Goal: Information Seeking & Learning: Find specific fact

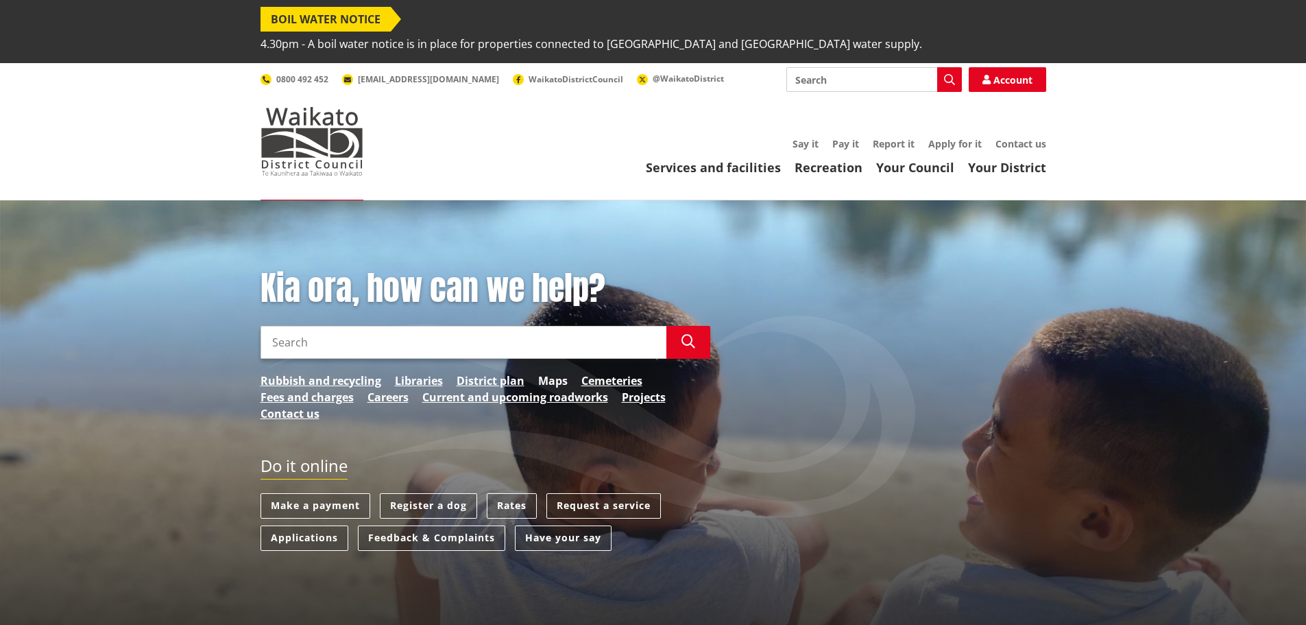
click at [550, 372] on link "Maps" at bounding box center [552, 380] width 29 height 16
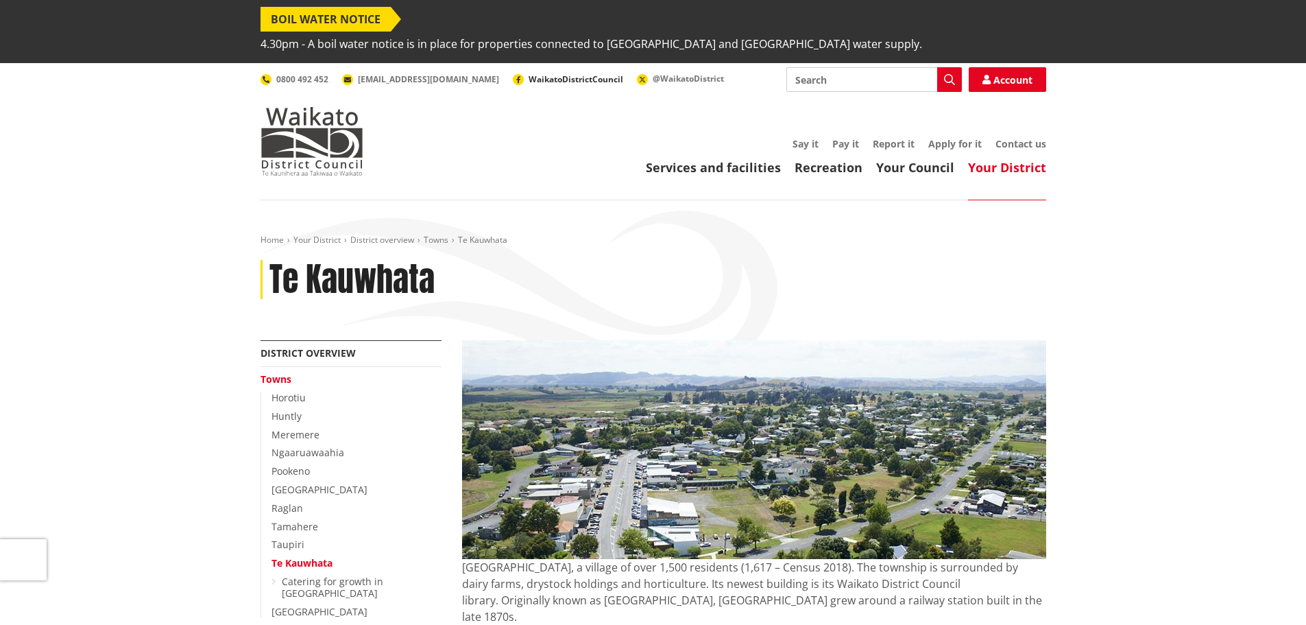
click at [529, 73] on span "WaikatoDistrictCouncil" at bounding box center [576, 79] width 95 height 12
click at [324, 132] on img at bounding box center [312, 141] width 103 height 69
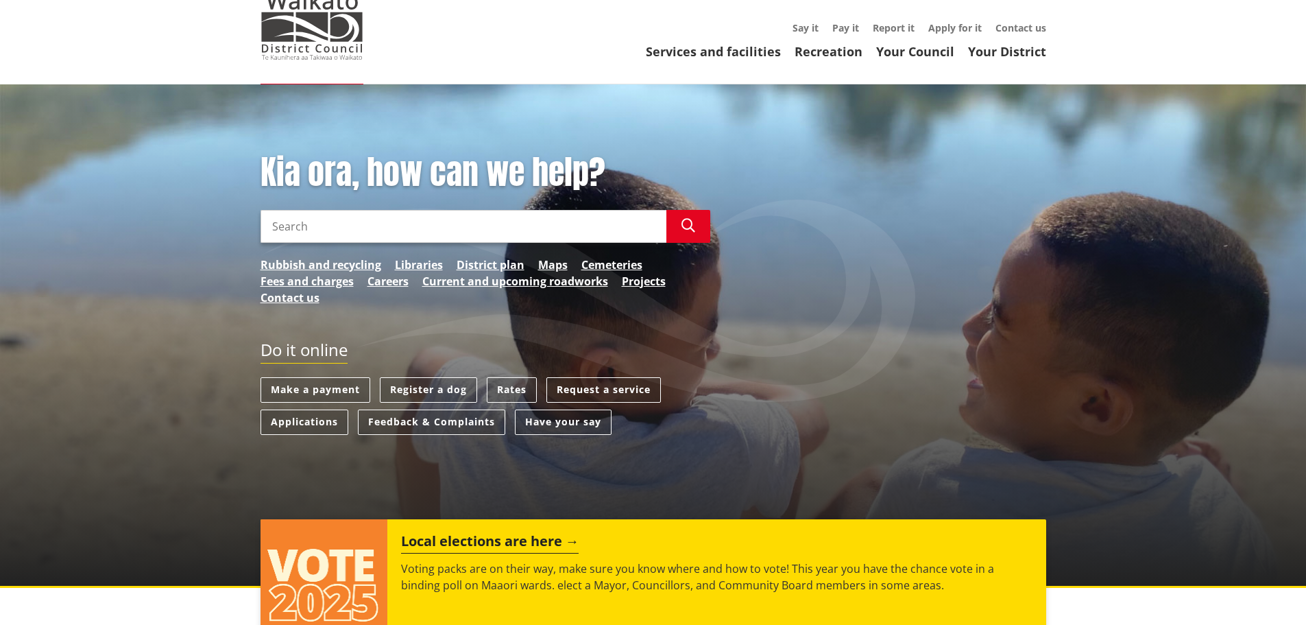
scroll to position [137, 0]
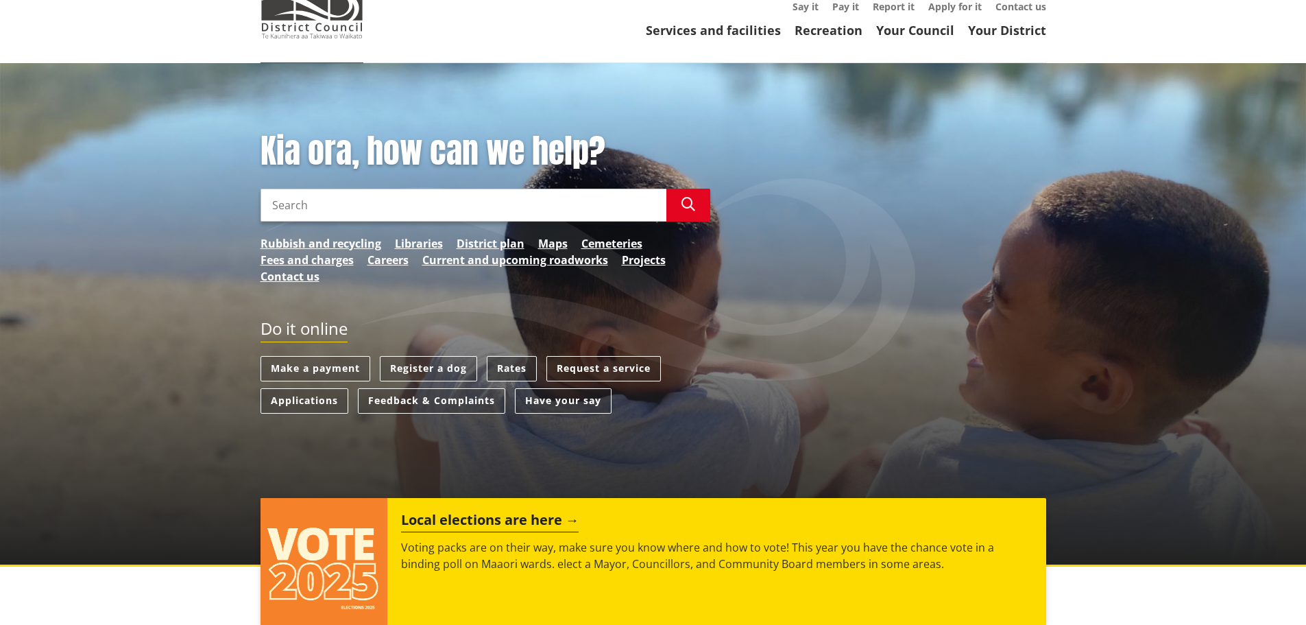
click at [521, 356] on link "Rates" at bounding box center [512, 368] width 50 height 25
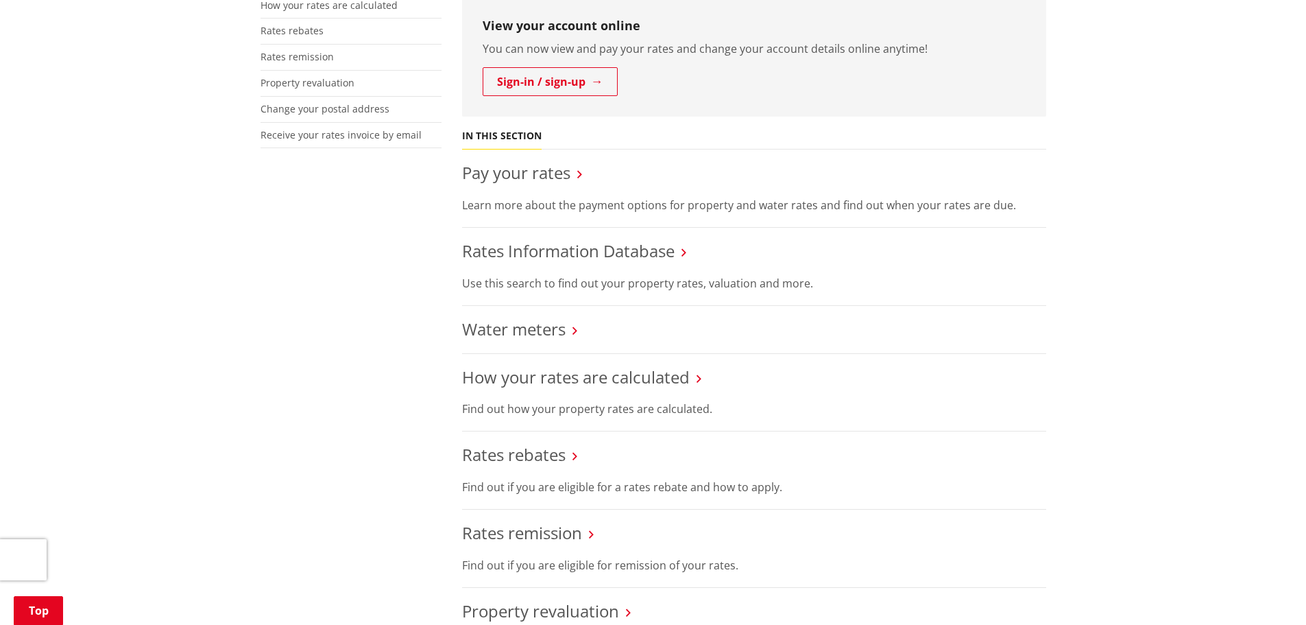
scroll to position [274, 0]
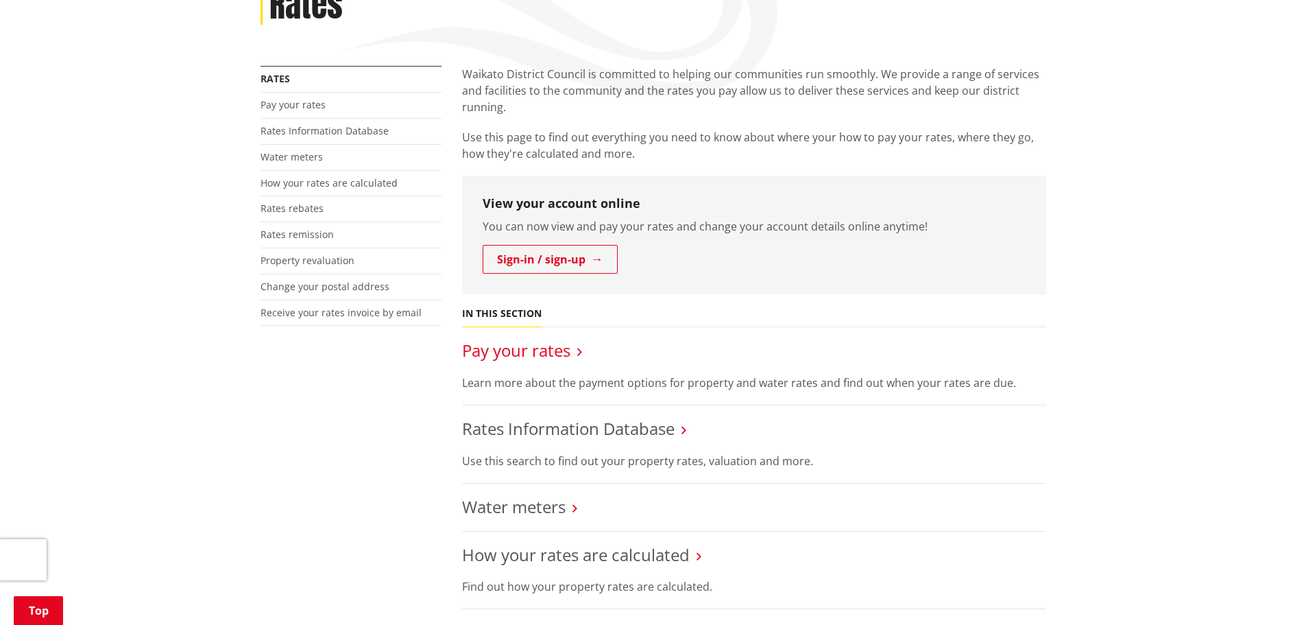
click at [538, 339] on link "Pay your rates" at bounding box center [516, 350] width 108 height 23
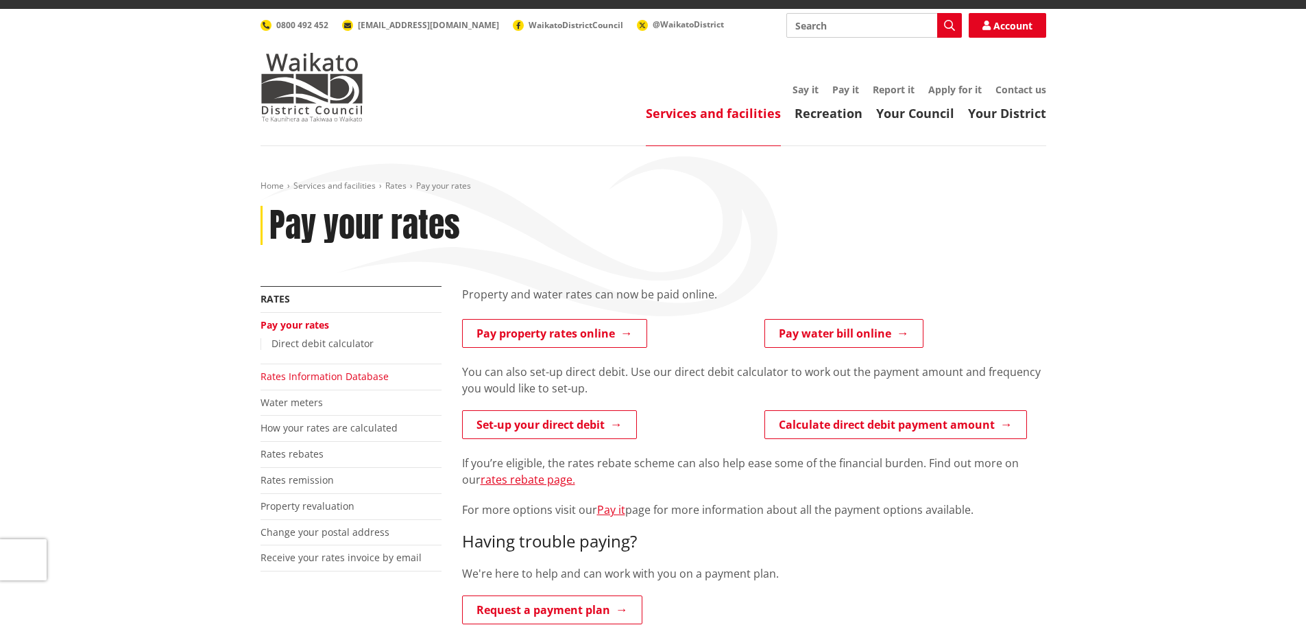
scroll to position [137, 0]
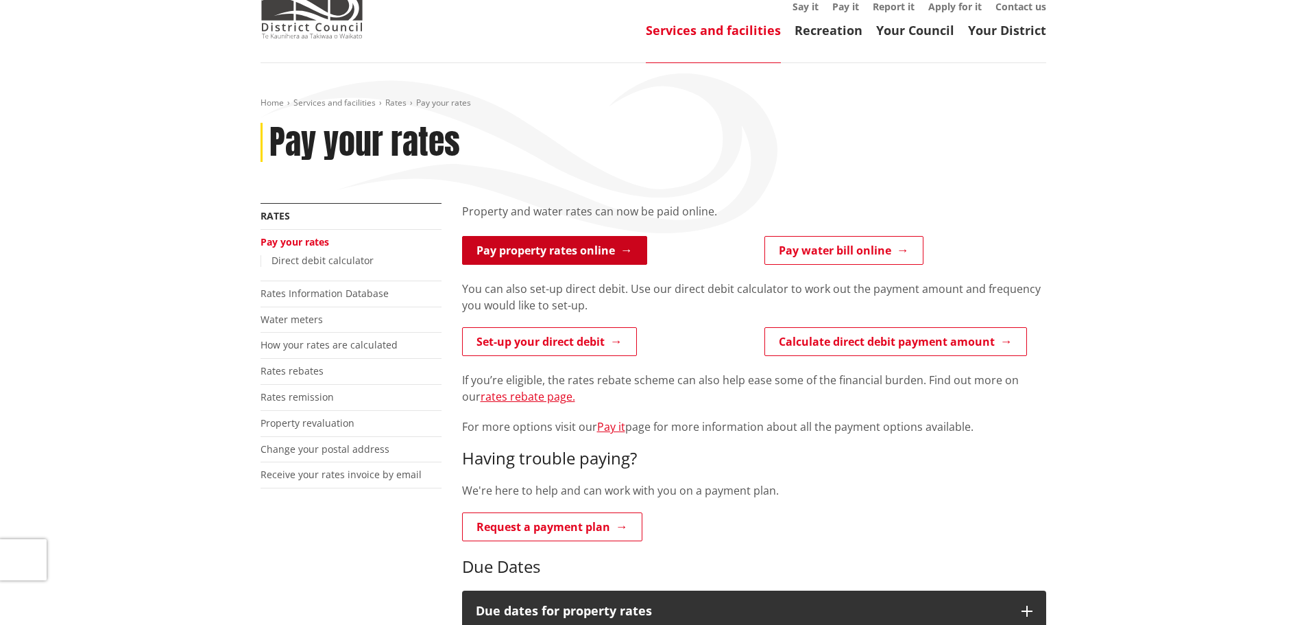
click at [544, 236] on link "Pay property rates online" at bounding box center [554, 250] width 185 height 29
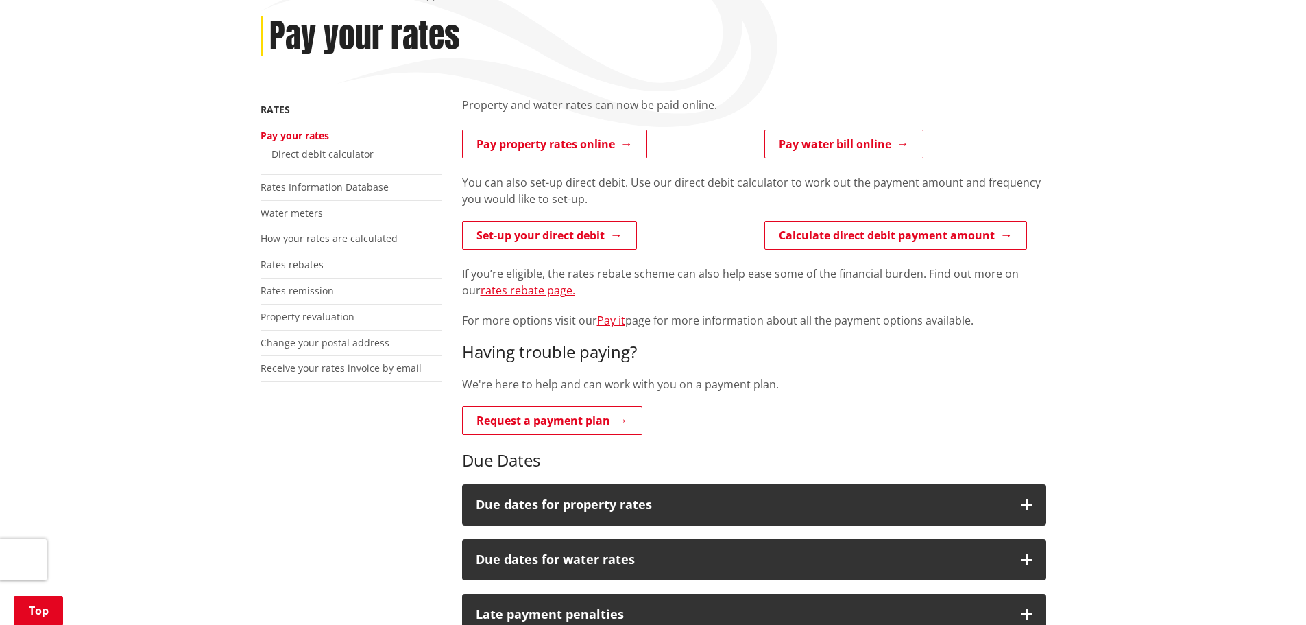
scroll to position [274, 0]
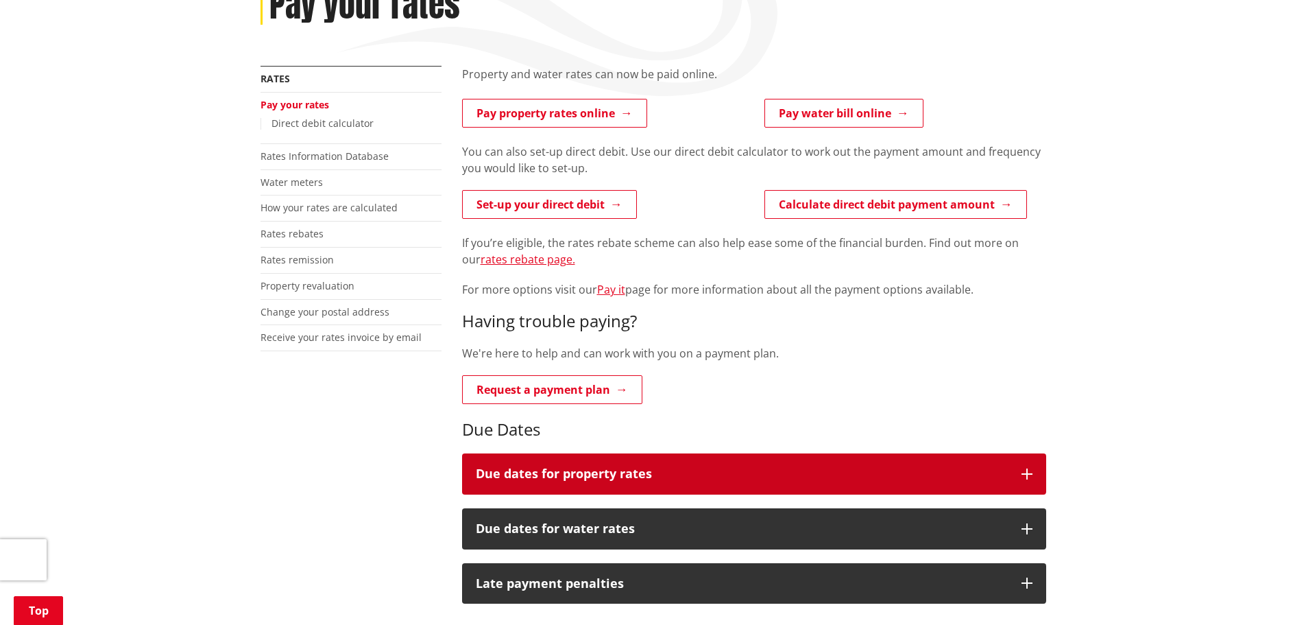
click at [517, 467] on h3 "Due dates for property rates" at bounding box center [742, 474] width 532 height 14
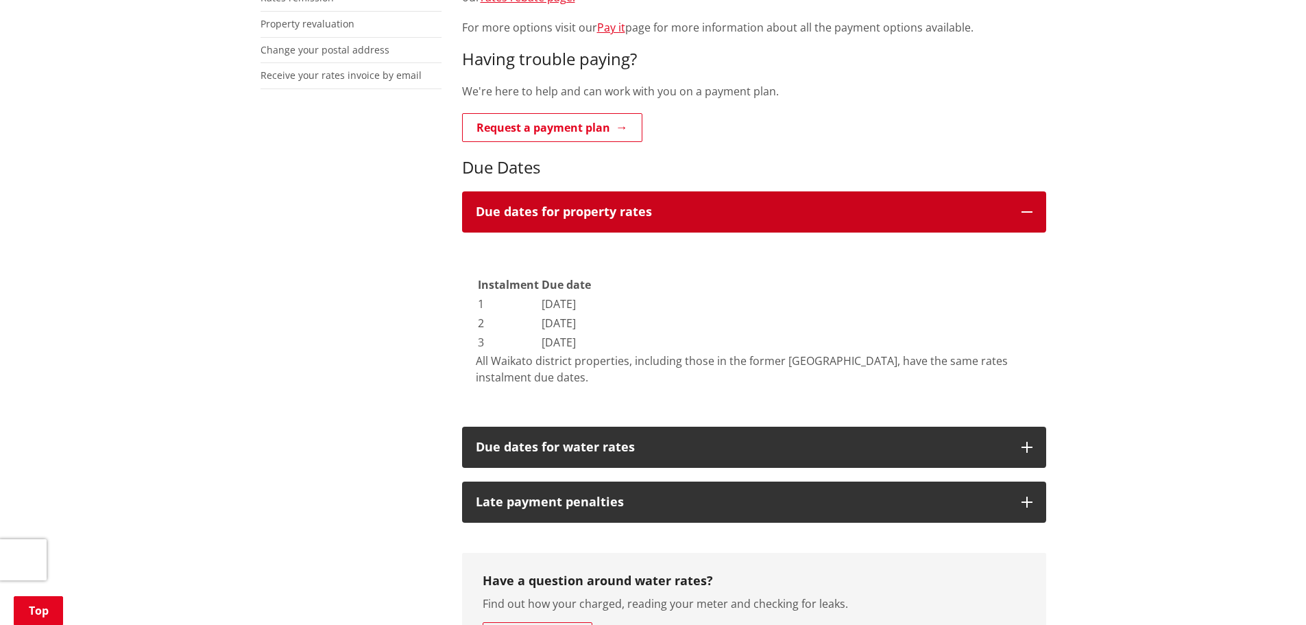
scroll to position [617, 0]
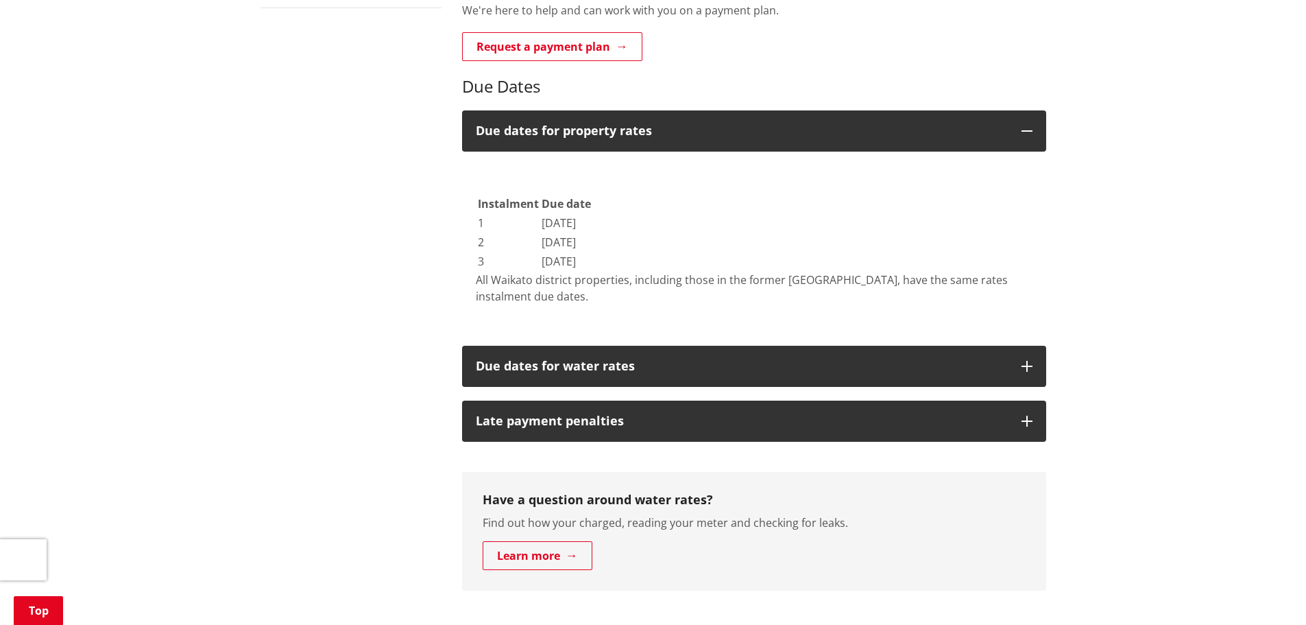
click at [621, 422] on div "Property and water rates can now be paid online. Pay property rates online Pay …" at bounding box center [754, 305] width 605 height 1165
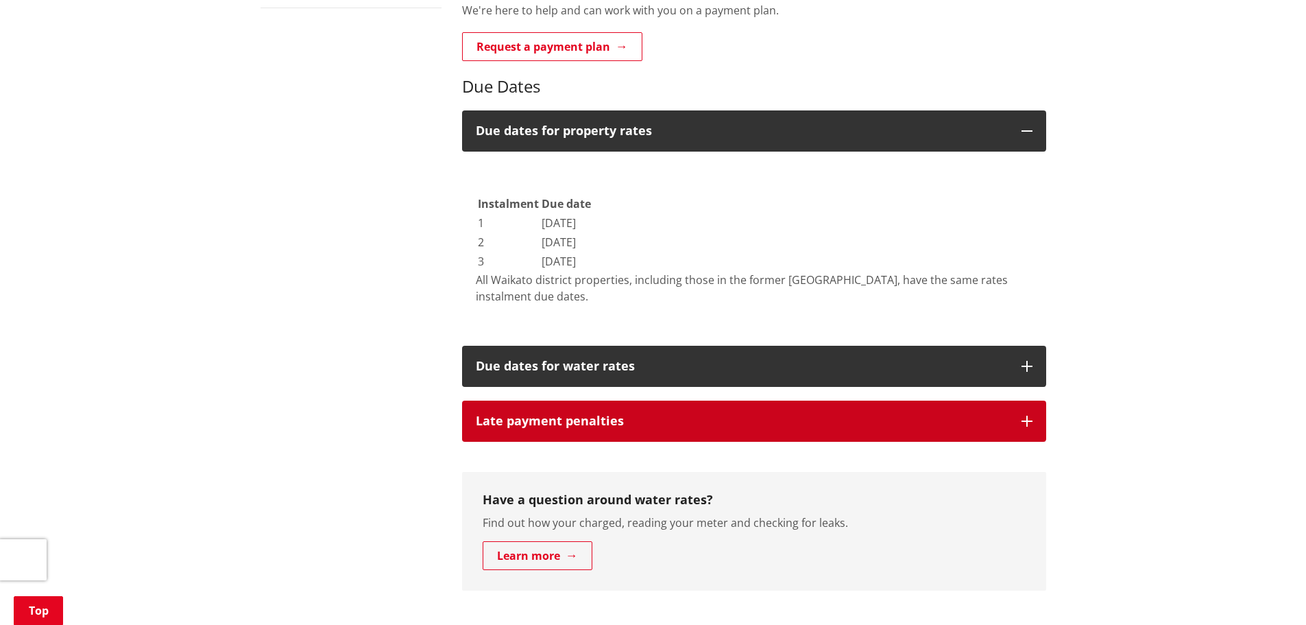
click at [616, 405] on button "Late payment penalties" at bounding box center [754, 420] width 584 height 41
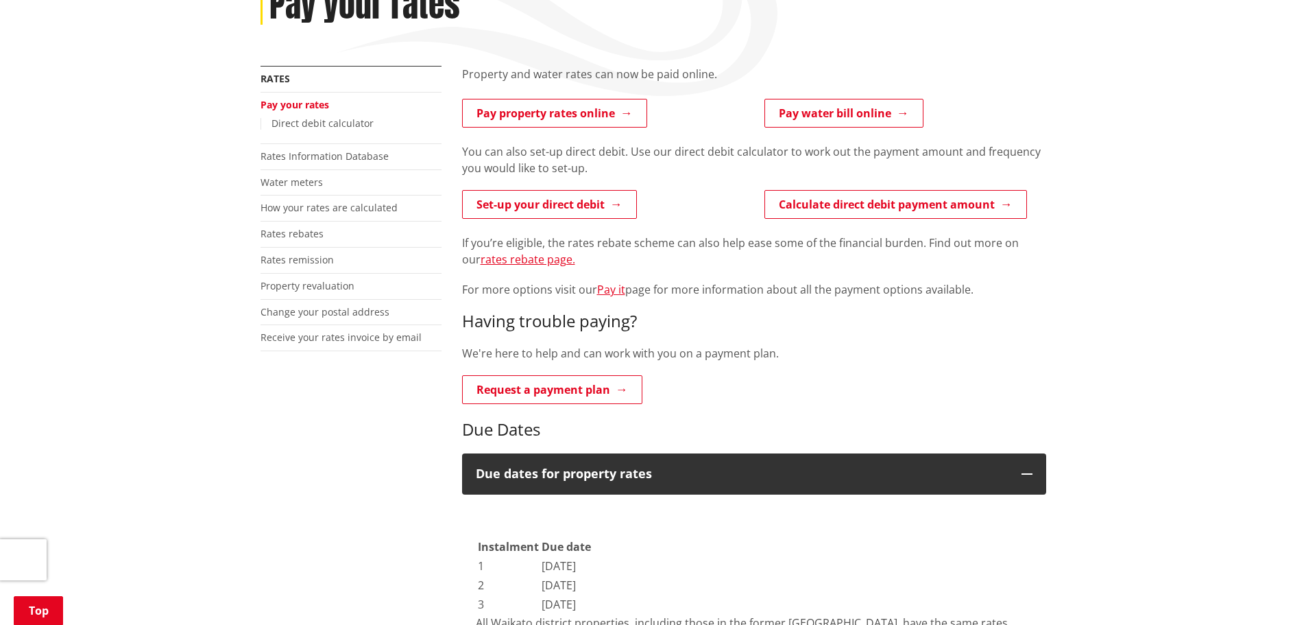
scroll to position [206, 0]
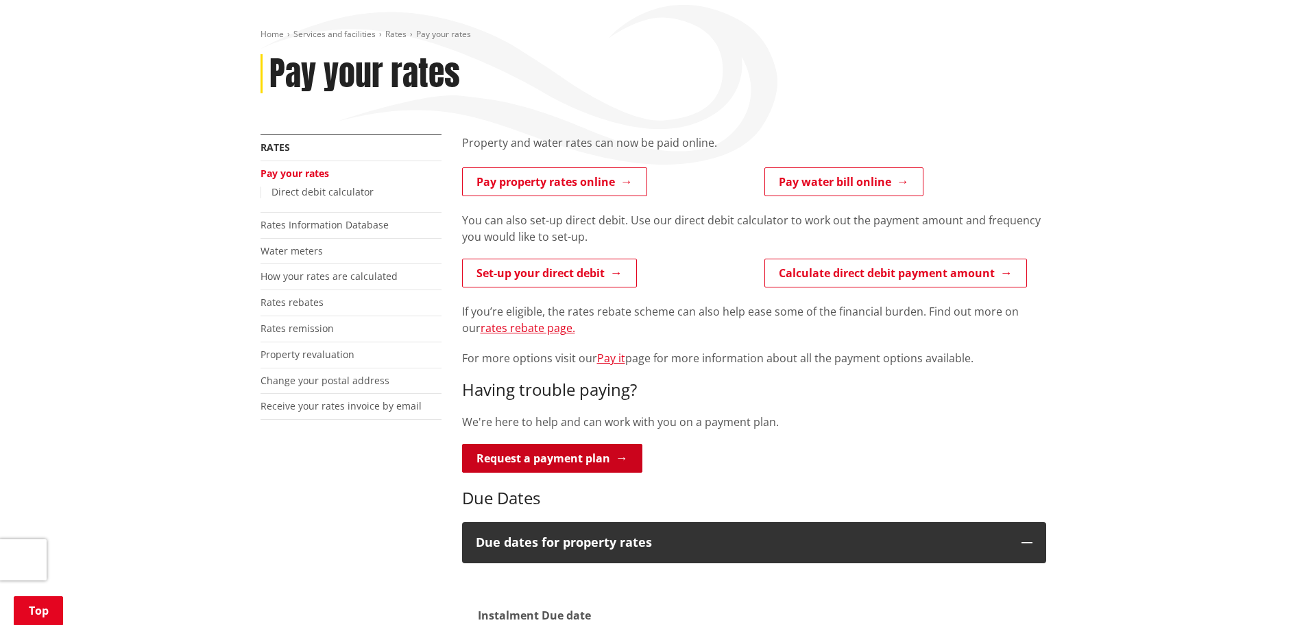
click at [586, 444] on link "Request a payment plan" at bounding box center [552, 458] width 180 height 29
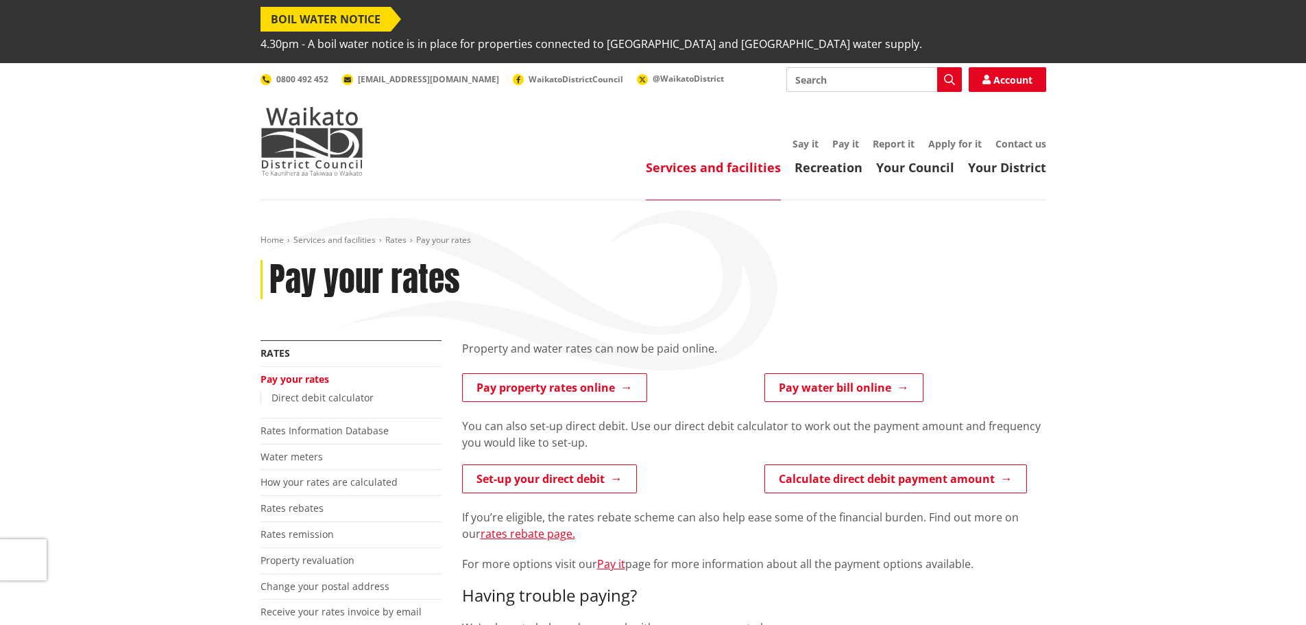
scroll to position [206, 0]
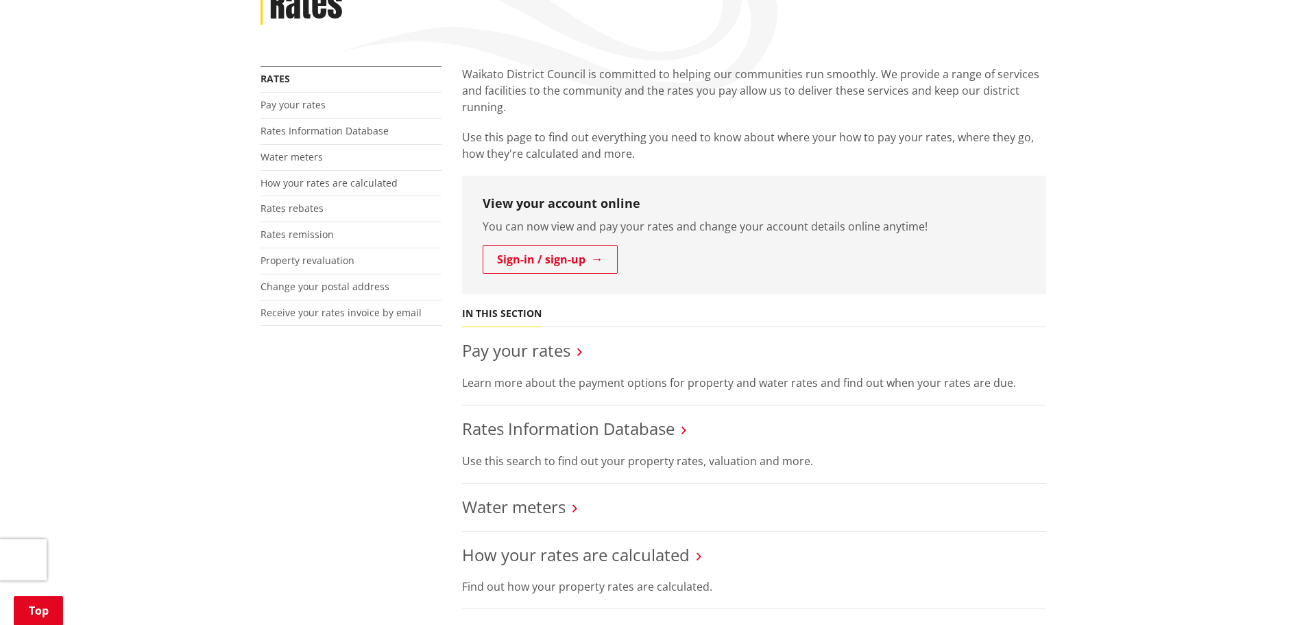
scroll to position [274, 0]
click at [577, 417] on link "Rates Information Database" at bounding box center [568, 428] width 213 height 23
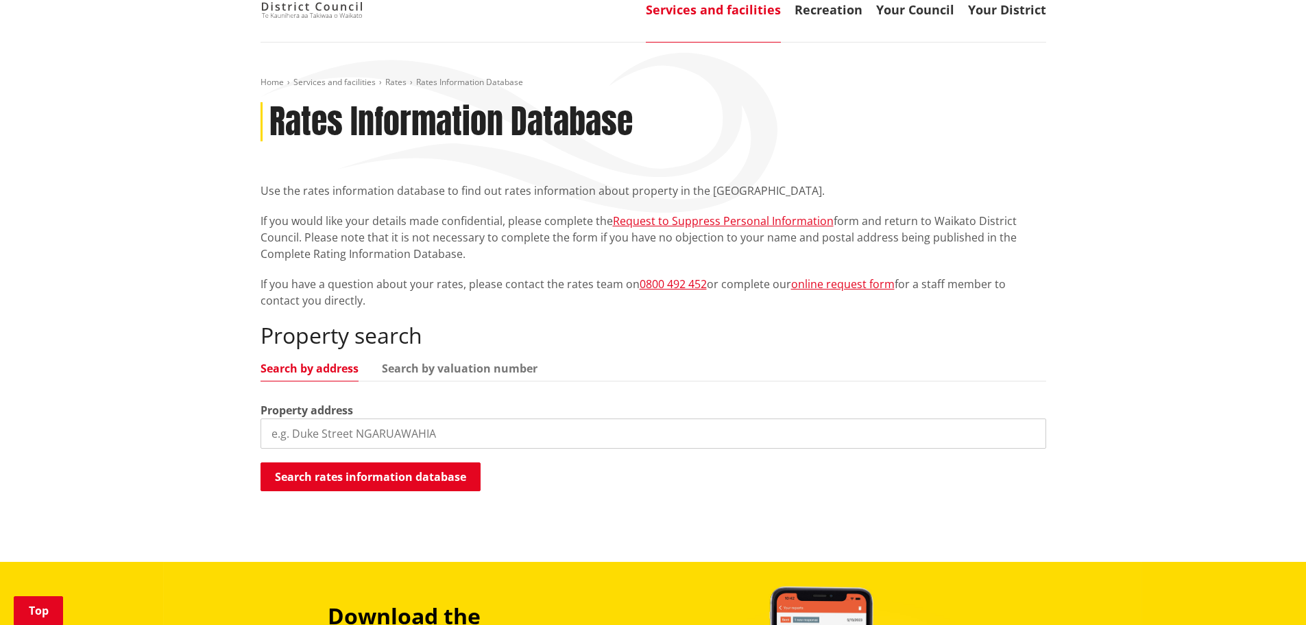
scroll to position [206, 0]
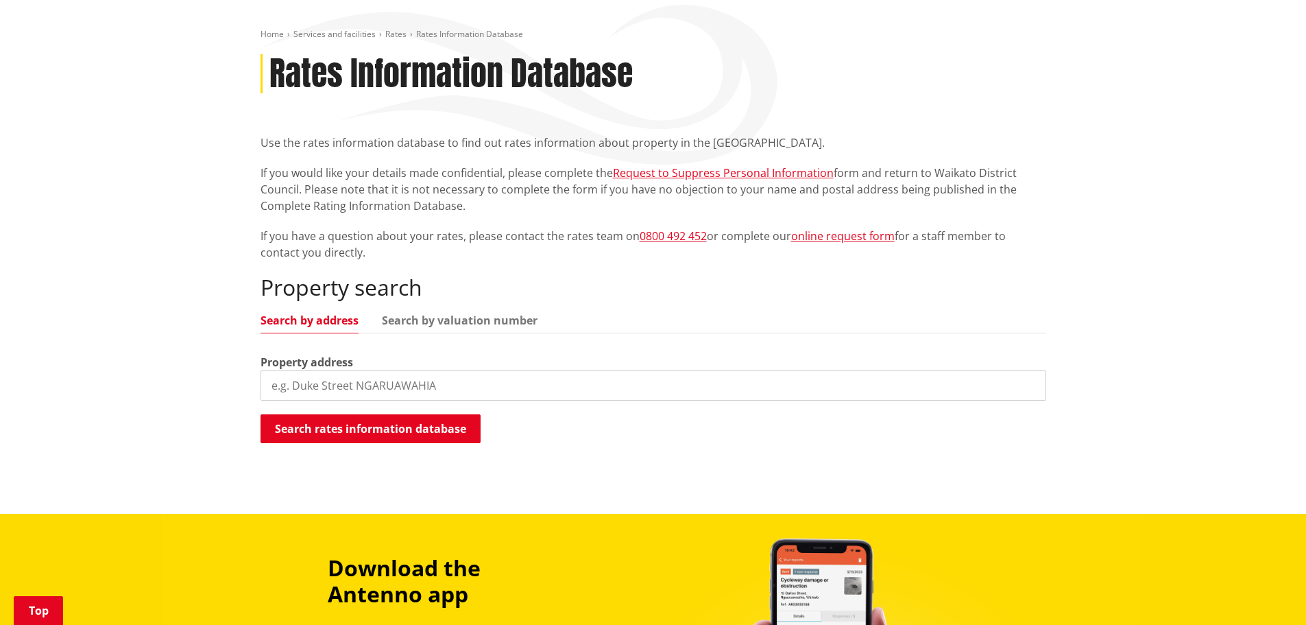
click at [317, 370] on input "search" at bounding box center [654, 385] width 786 height 30
click at [505, 315] on link "Search by valuation number" at bounding box center [460, 320] width 156 height 11
click at [313, 315] on link "Search by address" at bounding box center [310, 320] width 98 height 11
click at [335, 370] on input "search" at bounding box center [654, 385] width 786 height 30
drag, startPoint x: 364, startPoint y: 361, endPoint x: 397, endPoint y: 363, distance: 33.0
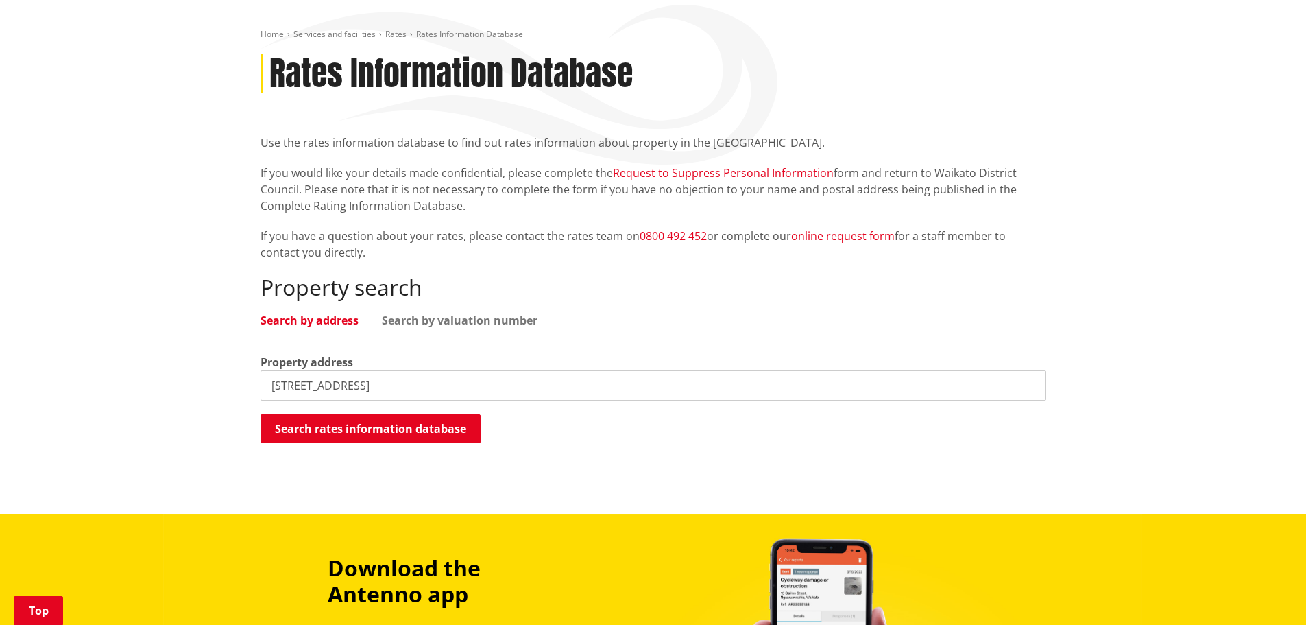
click at [397, 370] on input "56 Raranga Road, Te ka" at bounding box center [654, 385] width 786 height 30
paste input ", Te Kauwhata"
click at [368, 370] on input "56 Raranga Road, , Te Kauwhata" at bounding box center [654, 385] width 786 height 30
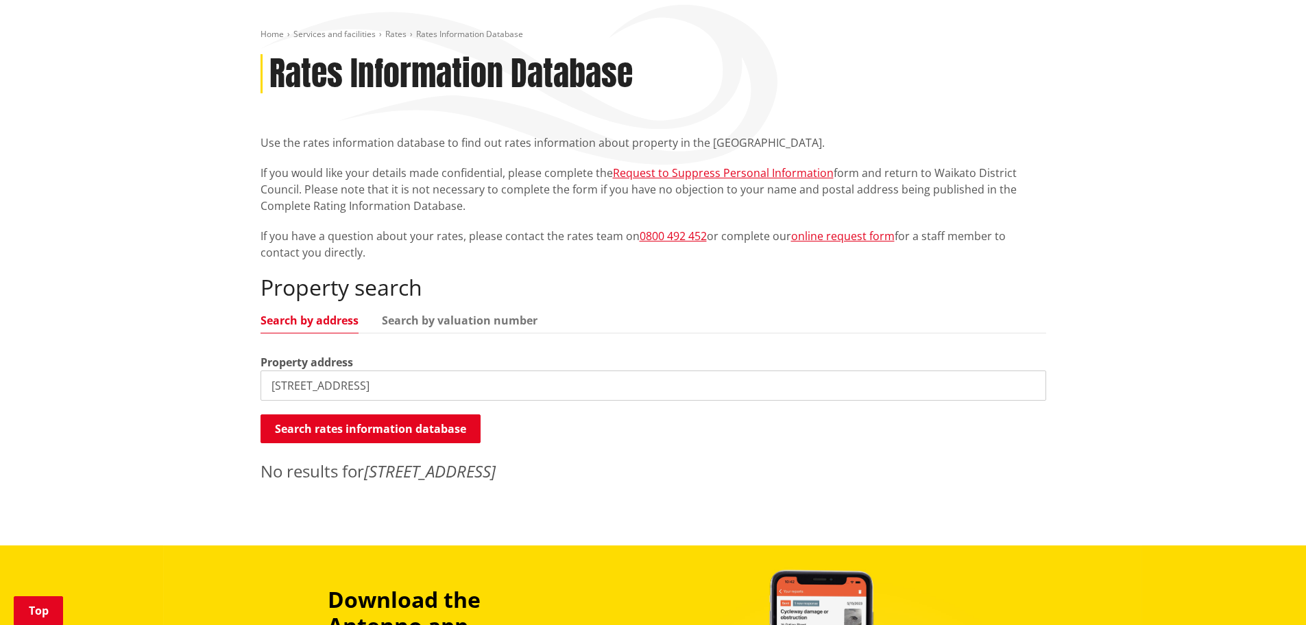
drag, startPoint x: 286, startPoint y: 361, endPoint x: 235, endPoint y: 357, distance: 51.6
click at [245, 360] on div "Home Services and facilities Rates Rates Information Database Rates Information…" at bounding box center [653, 270] width 1306 height 551
click at [271, 370] on input "Raranga Road, Te Kauwhata" at bounding box center [654, 385] width 786 height 30
click at [365, 414] on button "Search rates information database" at bounding box center [371, 428] width 220 height 29
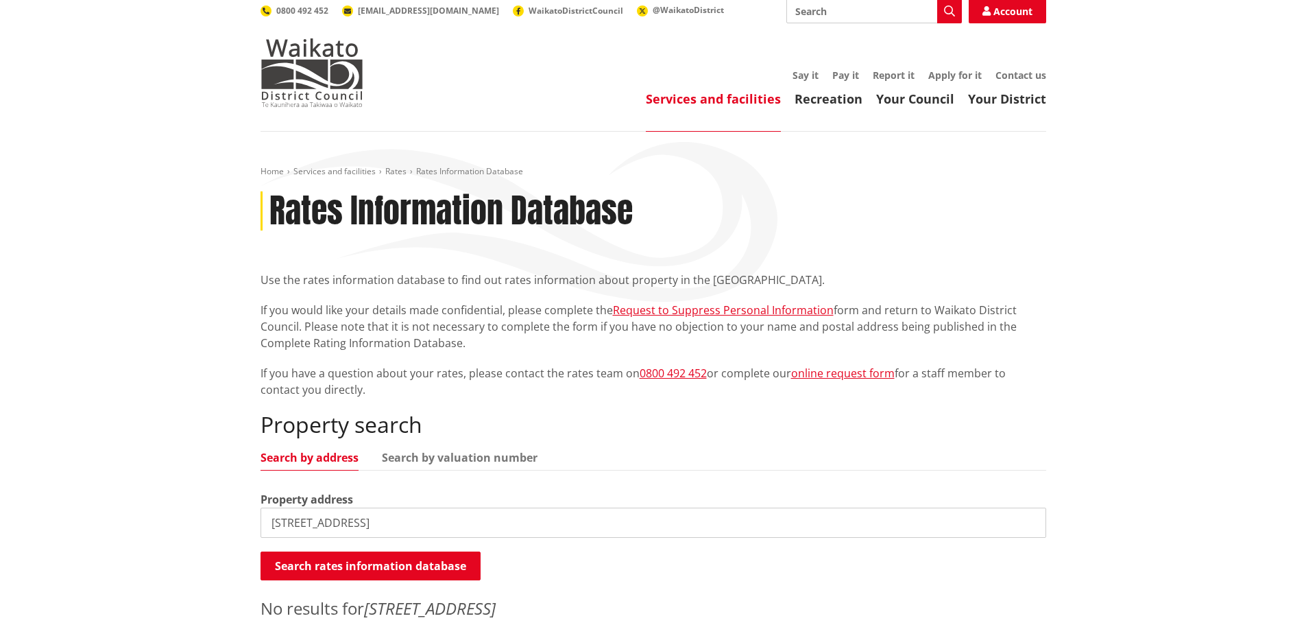
scroll to position [137, 0]
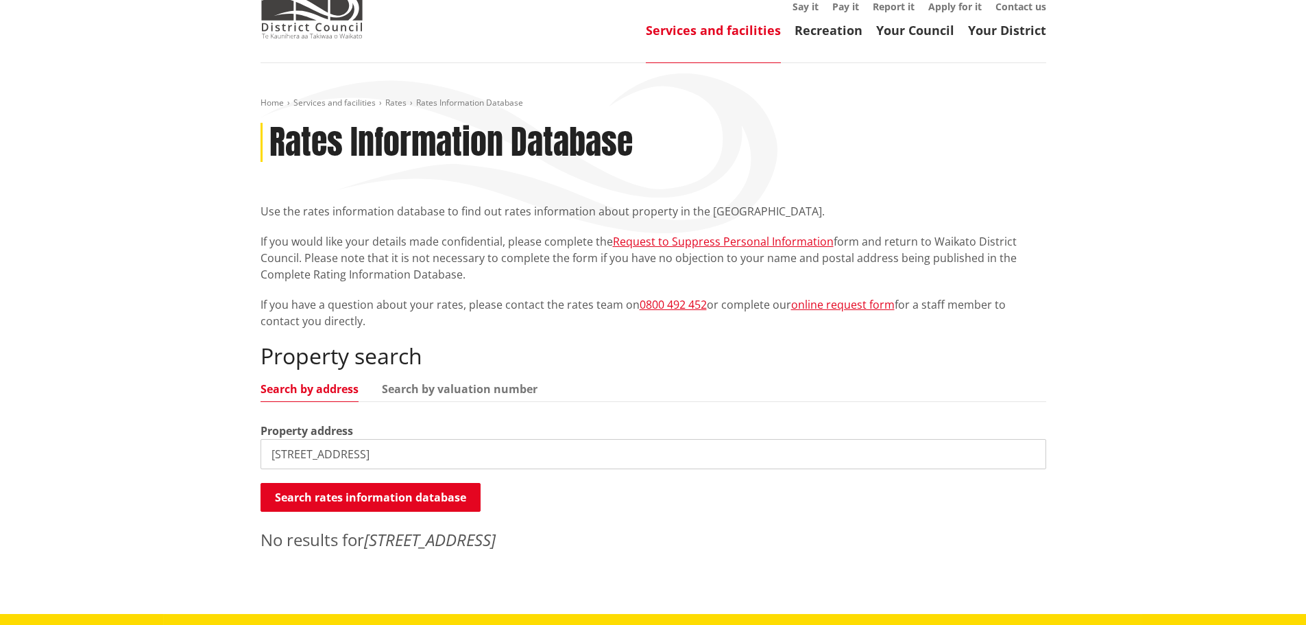
drag, startPoint x: 271, startPoint y: 430, endPoint x: 355, endPoint y: 429, distance: 84.3
click at [355, 439] on input "56 Raranga Road, Te Kauwhata" at bounding box center [654, 454] width 786 height 30
drag, startPoint x: 348, startPoint y: 432, endPoint x: 408, endPoint y: 451, distance: 63.1
click at [420, 448] on div "Property search Search by address Search by valuation number Property address 5…" at bounding box center [654, 447] width 786 height 208
drag, startPoint x: 270, startPoint y: 429, endPoint x: 435, endPoint y: 432, distance: 164.6
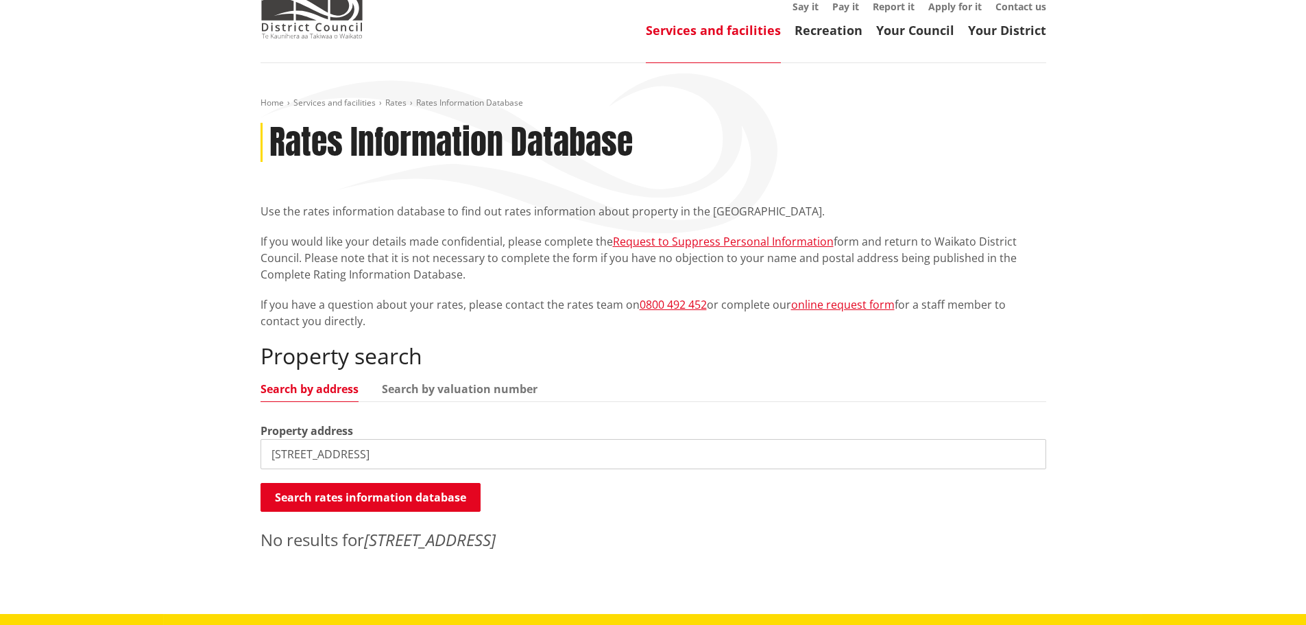
click at [436, 439] on input "56 Raranga Road, Te Kauwhata" at bounding box center [654, 454] width 786 height 30
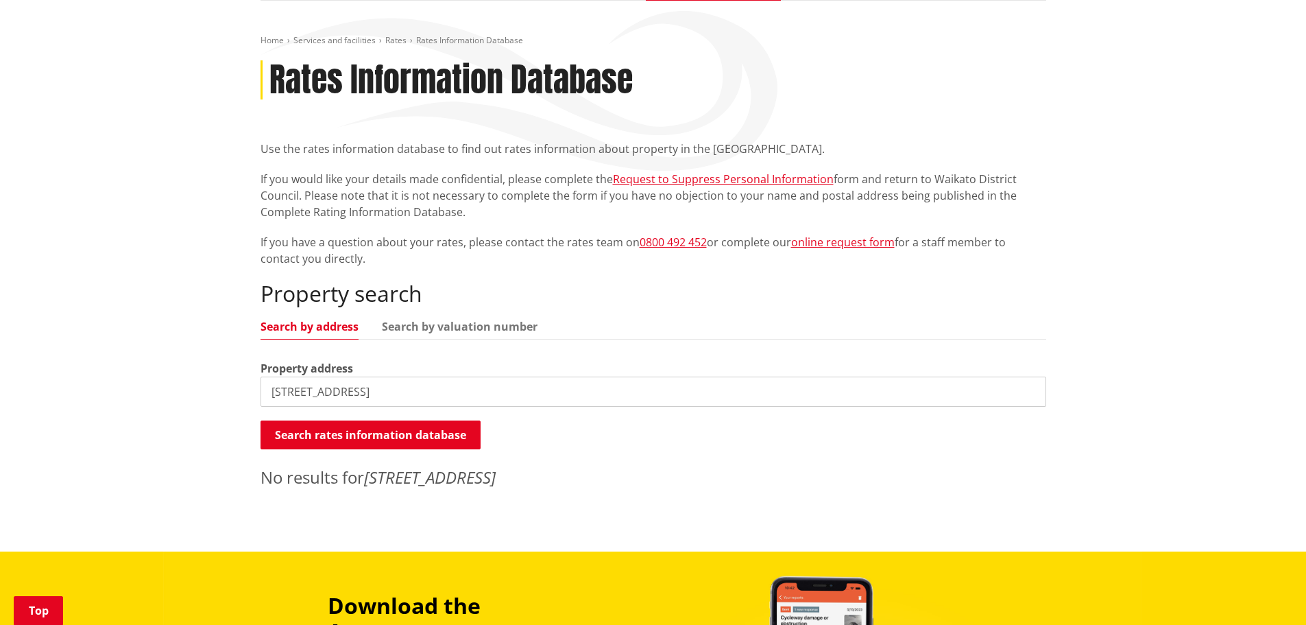
scroll to position [206, 0]
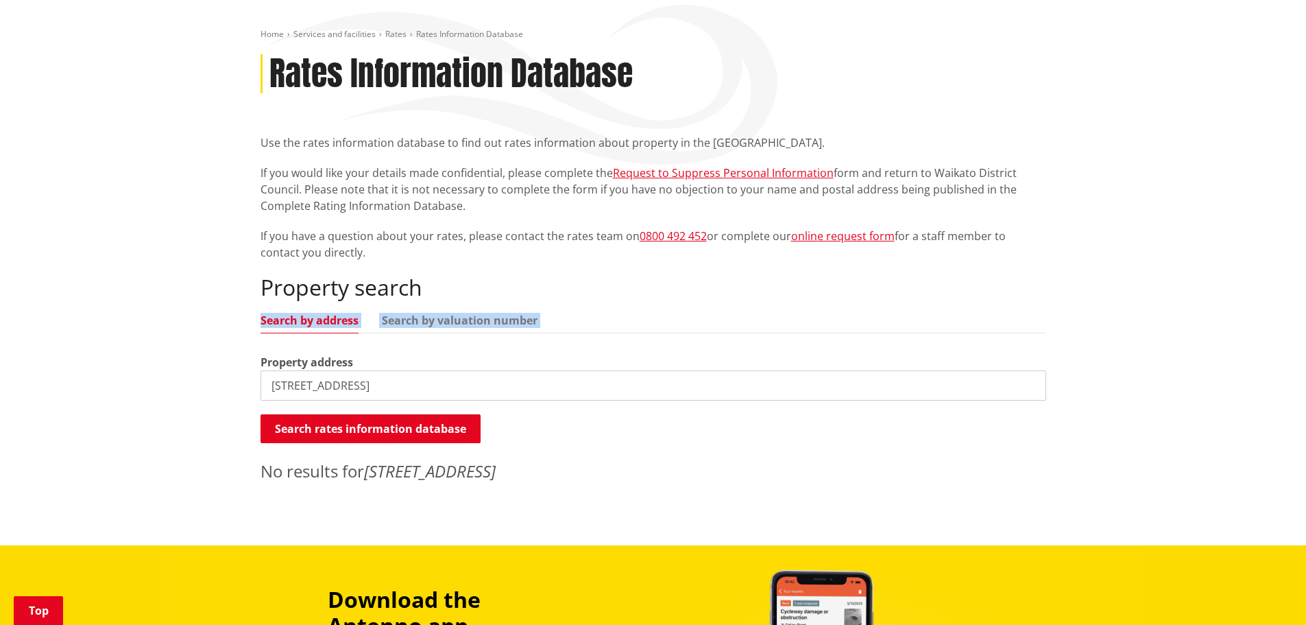
click at [158, 310] on div "Home Services and facilities Rates Rates Information Database Rates Information…" at bounding box center [653, 270] width 1306 height 551
click at [525, 370] on input "56 Raranga Road, Te Kauwhata" at bounding box center [654, 385] width 786 height 30
drag, startPoint x: 445, startPoint y: 300, endPoint x: 441, endPoint y: 312, distance: 12.4
click at [445, 315] on link "Search by valuation number" at bounding box center [460, 320] width 156 height 11
click at [276, 370] on input "56 Raranga Road, Te Kauwhata" at bounding box center [654, 385] width 786 height 30
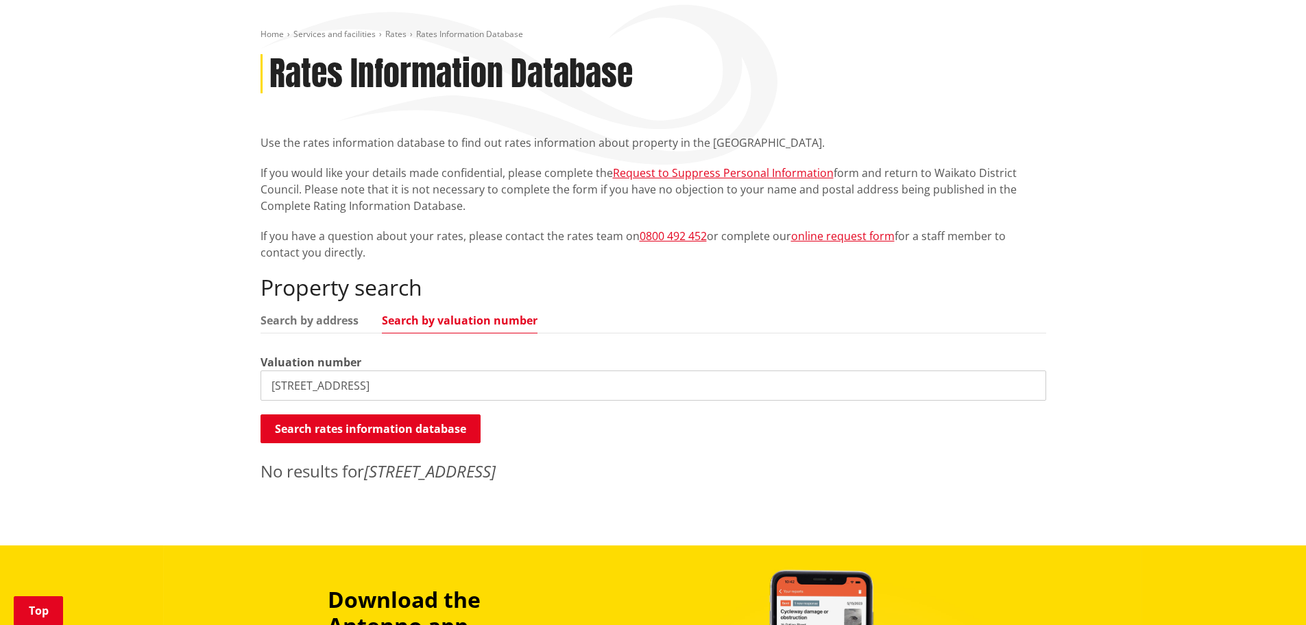
drag, startPoint x: 460, startPoint y: 363, endPoint x: 246, endPoint y: 358, distance: 214.0
click at [246, 358] on div "Home Services and facilities Rates Rates Information Database Rates Information…" at bounding box center [653, 270] width 1306 height 551
type input "2024506"
drag, startPoint x: 325, startPoint y: 361, endPoint x: 204, endPoint y: 357, distance: 120.8
click at [204, 357] on div "Home Services and facilities Rates Rates Information Database Rates Information…" at bounding box center [653, 270] width 1306 height 551
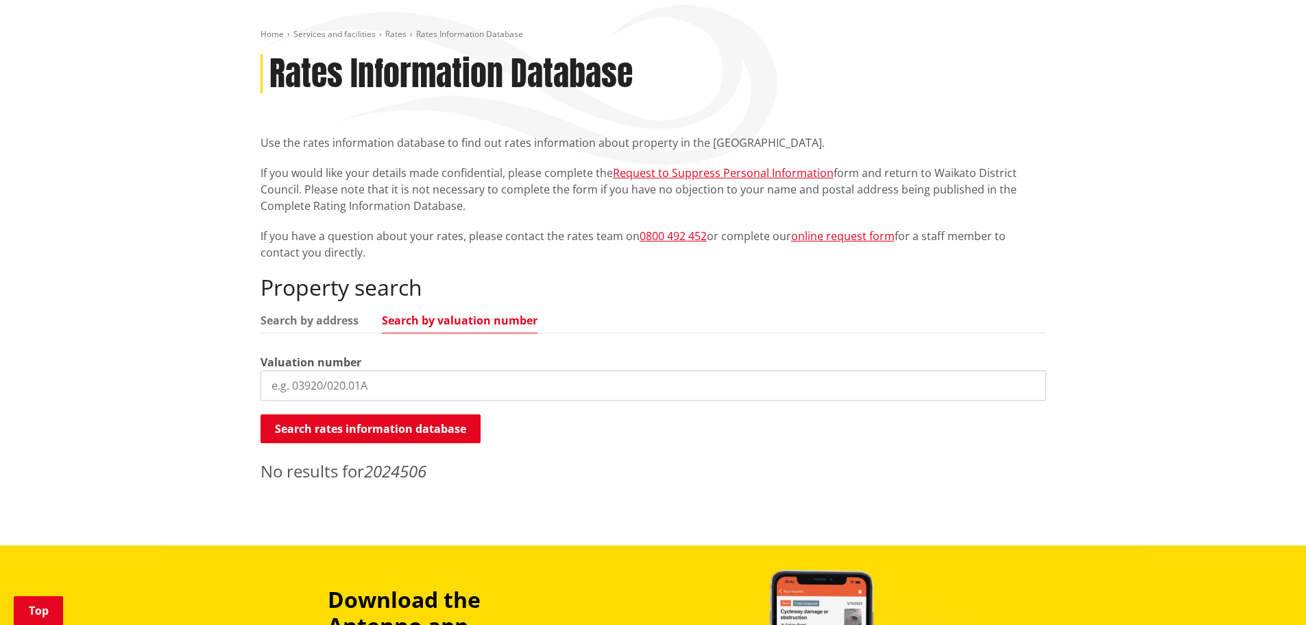
click at [166, 222] on div "Home Services and facilities Rates Rates Information Database Rates Information…" at bounding box center [653, 270] width 1306 height 551
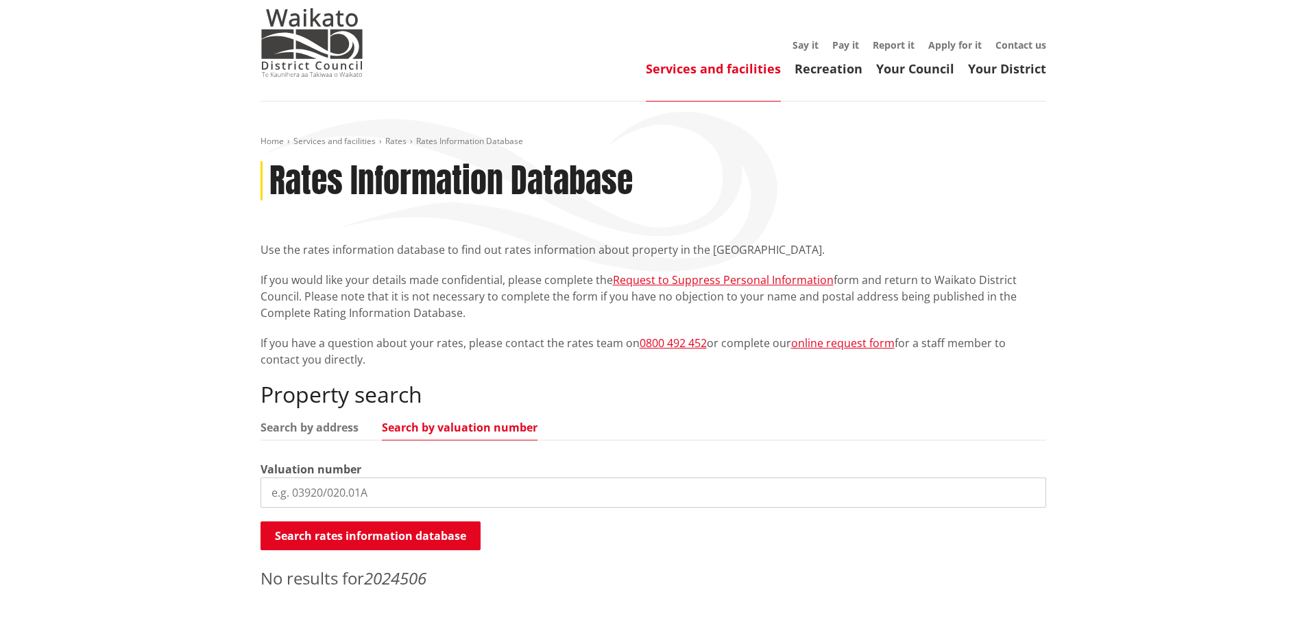
scroll to position [0, 0]
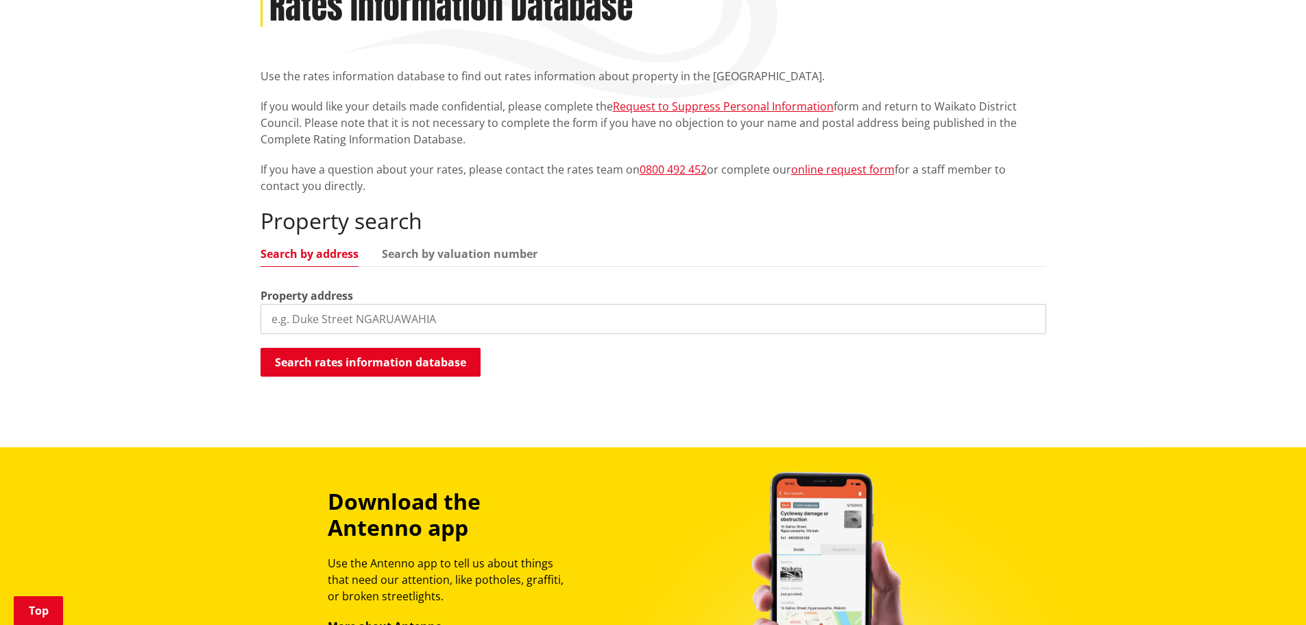
scroll to position [274, 0]
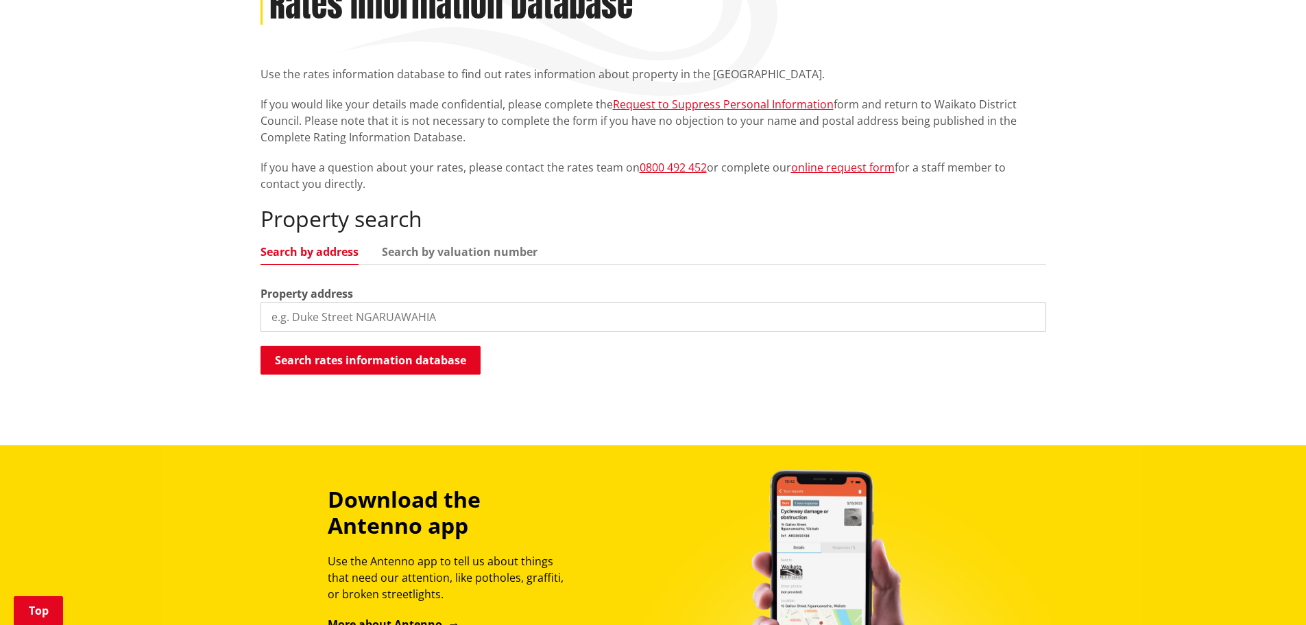
drag, startPoint x: 468, startPoint y: 296, endPoint x: 233, endPoint y: 313, distance: 235.8
click at [233, 313] on div "Home Services and facilities Rates Rates Information Database Rates Information…" at bounding box center [653, 185] width 1306 height 519
paste input "56 Raranga Road, Te Kauwhata"
click at [488, 302] on input "56 Raranga Road, Te Kauwhata" at bounding box center [654, 317] width 786 height 30
type input "56 Raranga Road, Te Kauwhata"
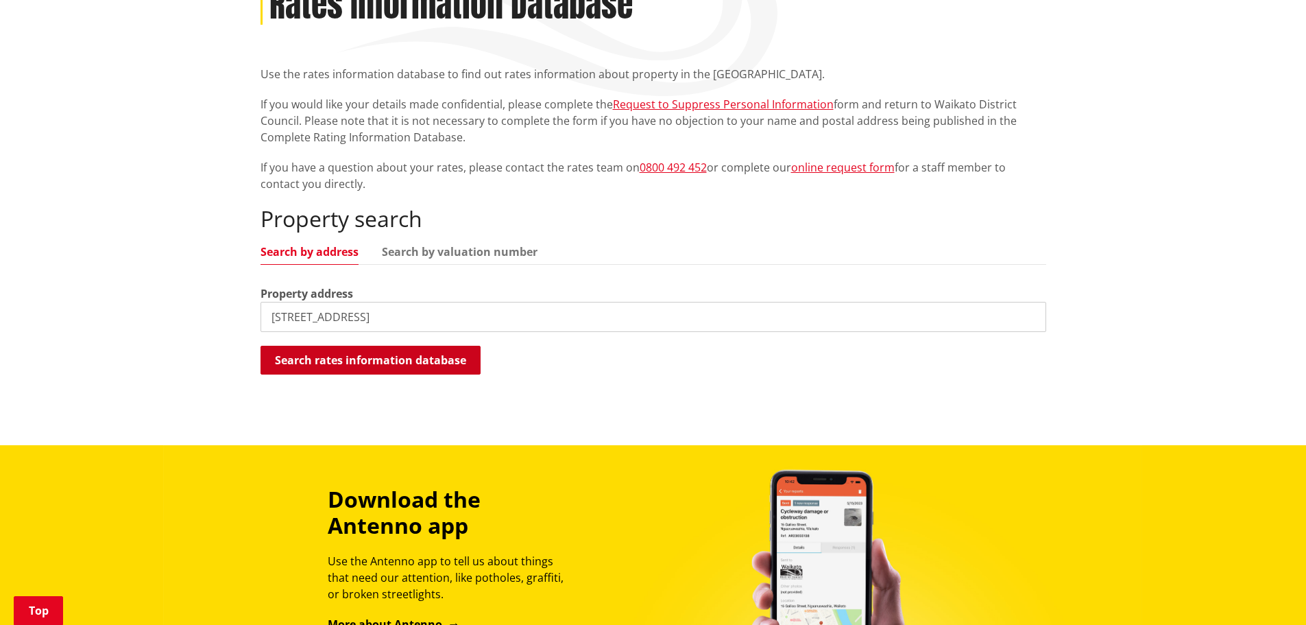
click at [385, 346] on button "Search rates information database" at bounding box center [371, 360] width 220 height 29
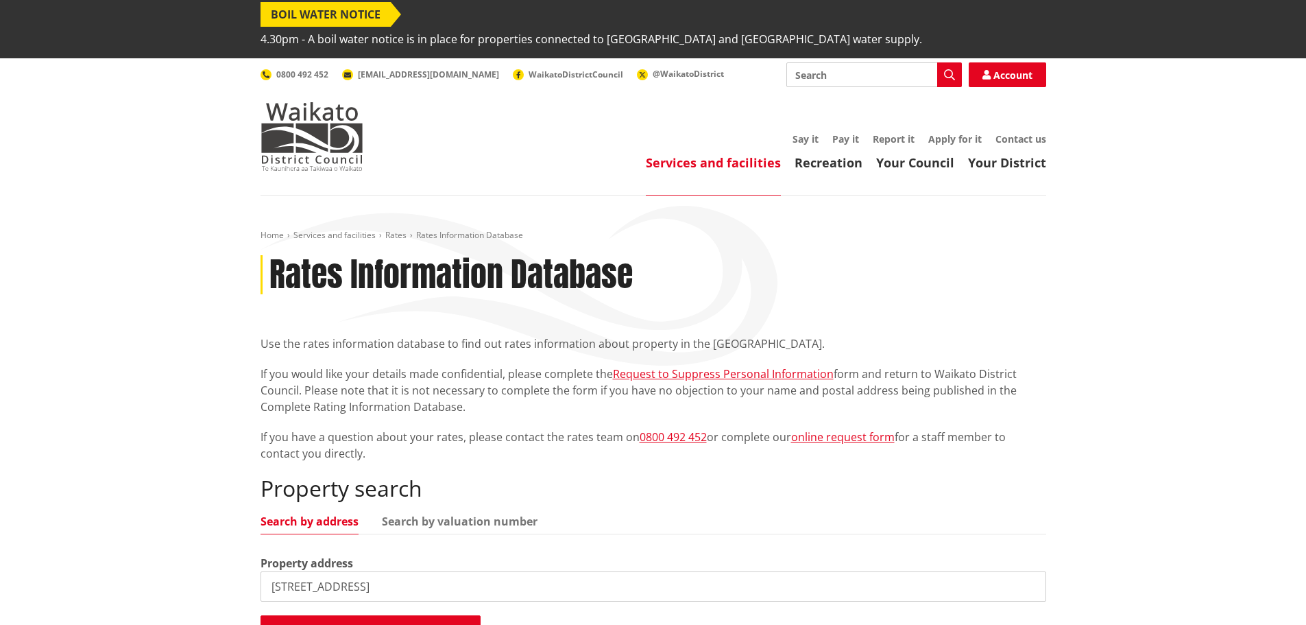
scroll to position [0, 0]
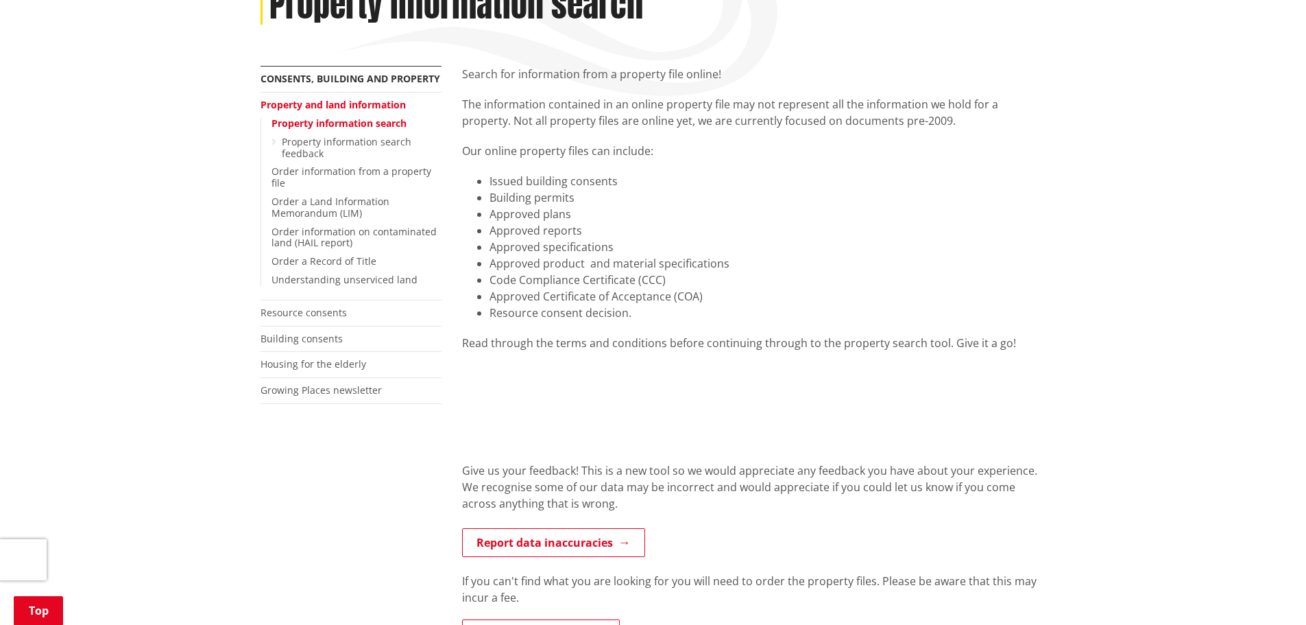
scroll to position [206, 0]
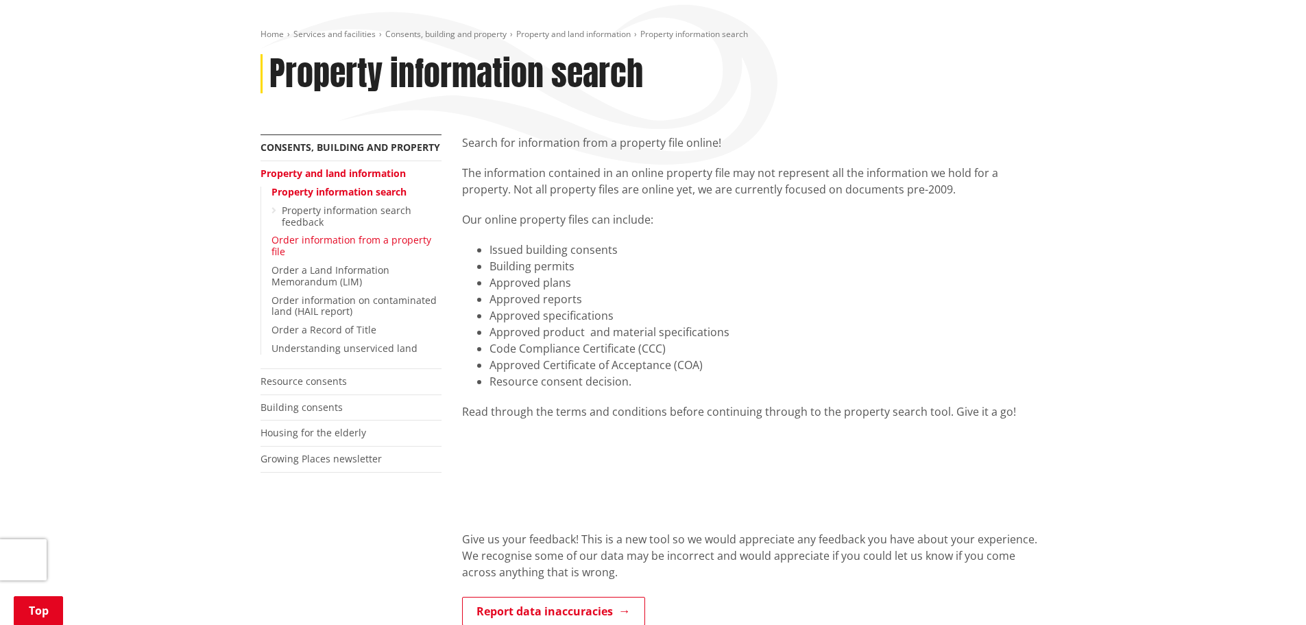
click at [392, 233] on link "Order information from a property file" at bounding box center [352, 245] width 160 height 25
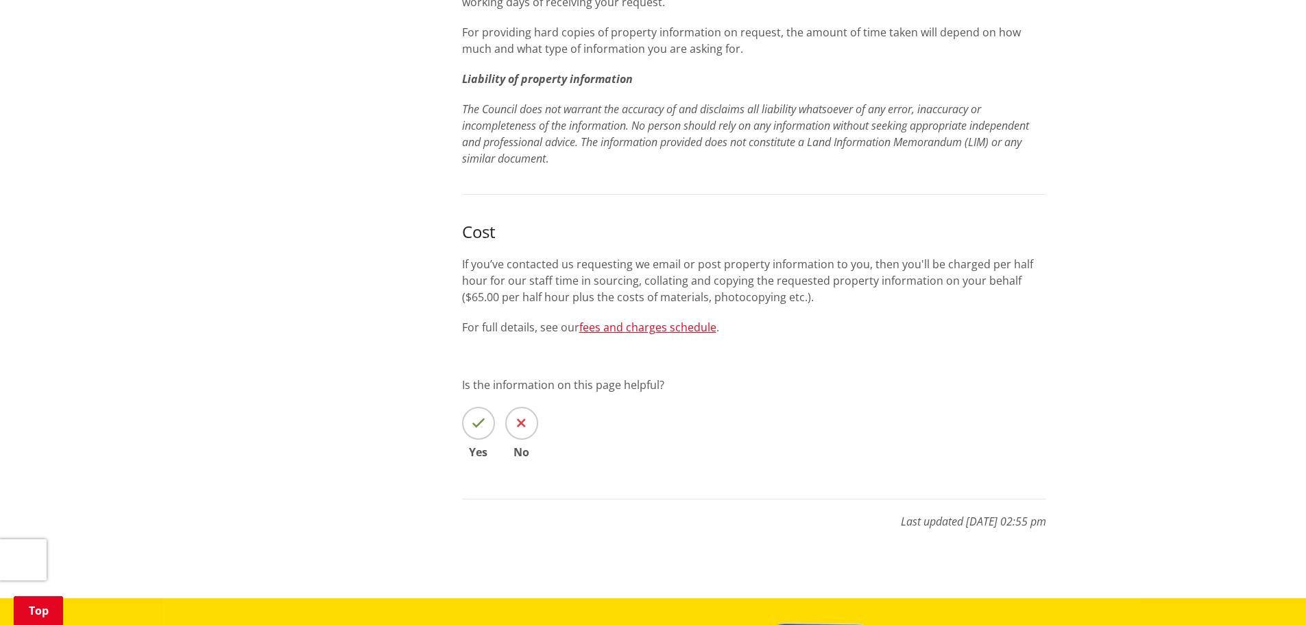
scroll to position [823, 0]
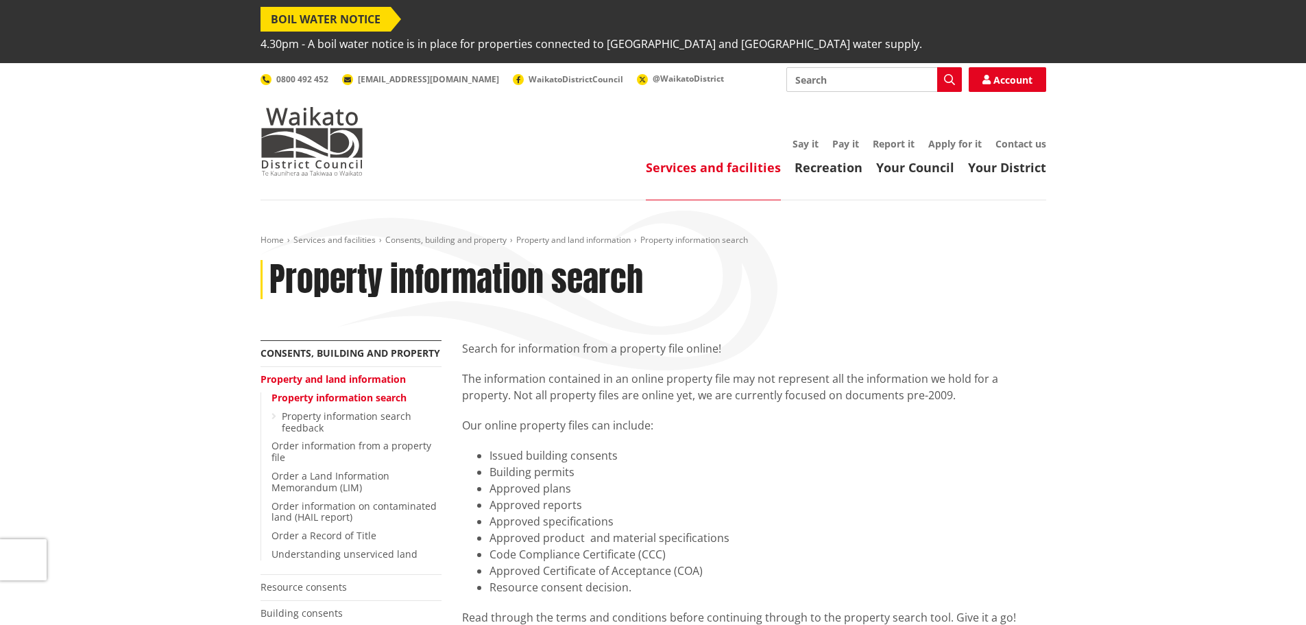
scroll to position [206, 0]
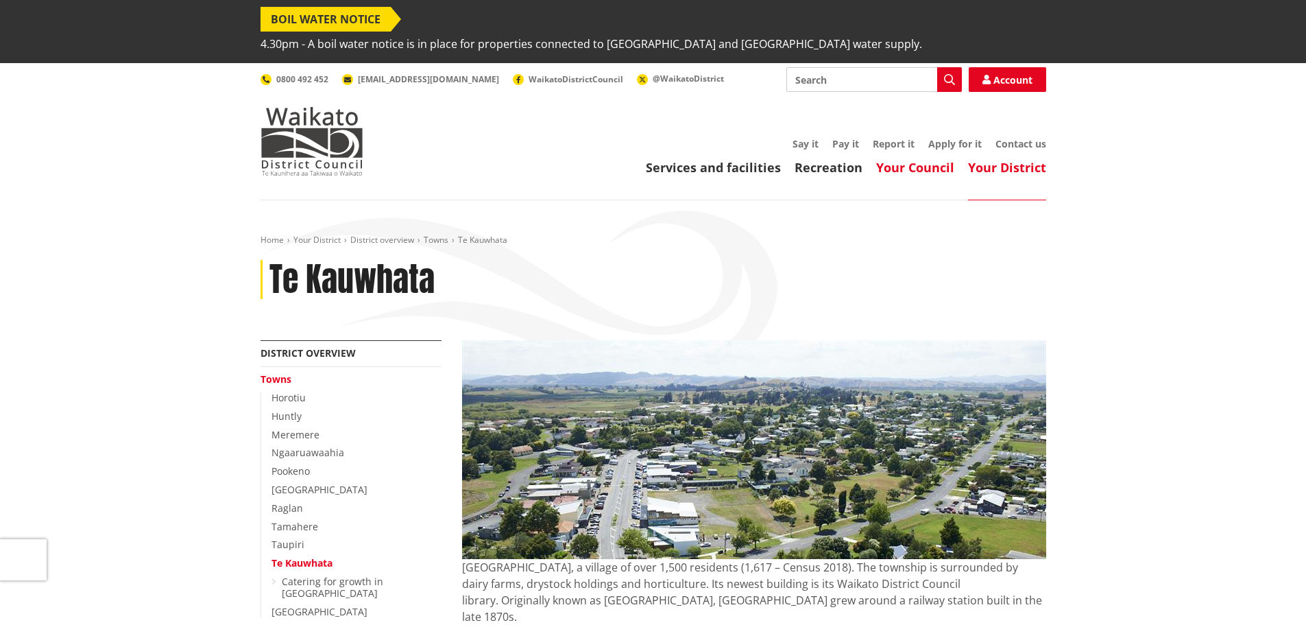
click at [902, 159] on link "Your Council" at bounding box center [915, 167] width 78 height 16
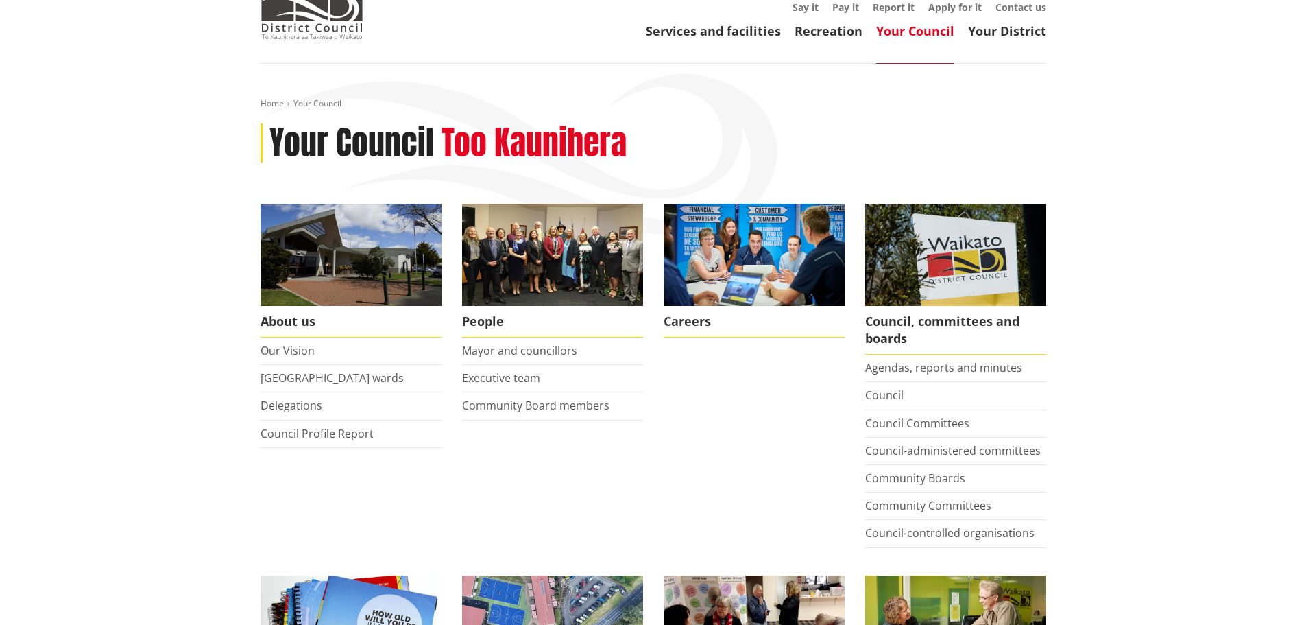
scroll to position [137, 0]
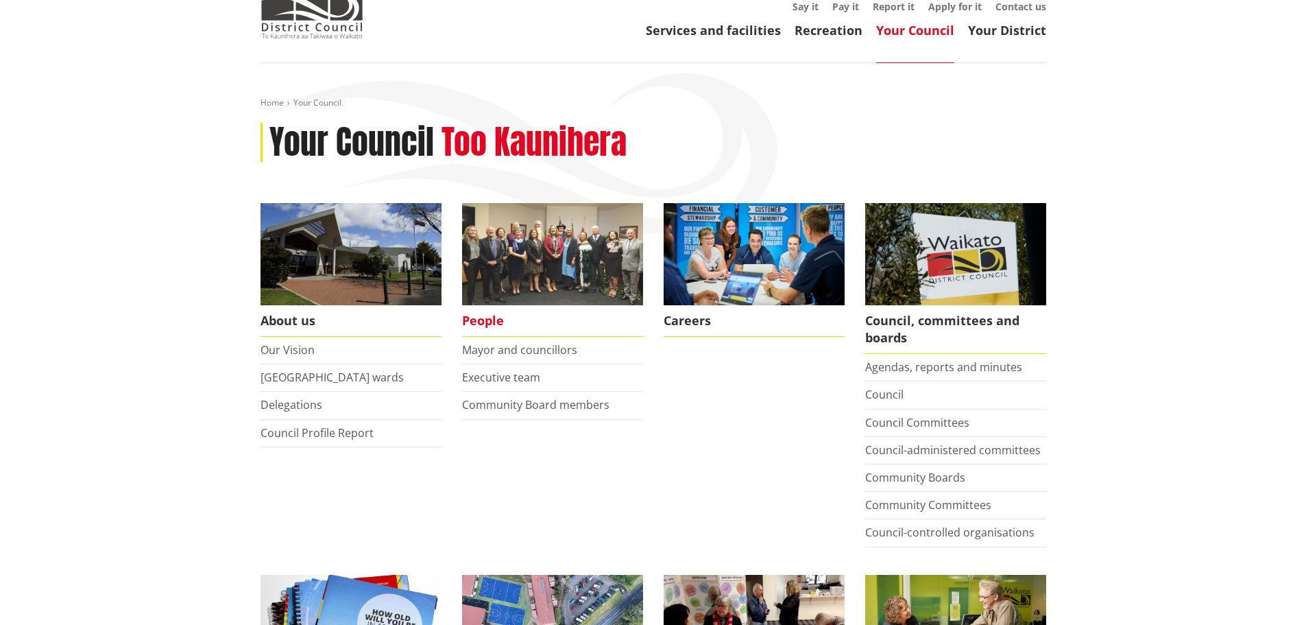
click at [547, 232] on img at bounding box center [552, 254] width 181 height 102
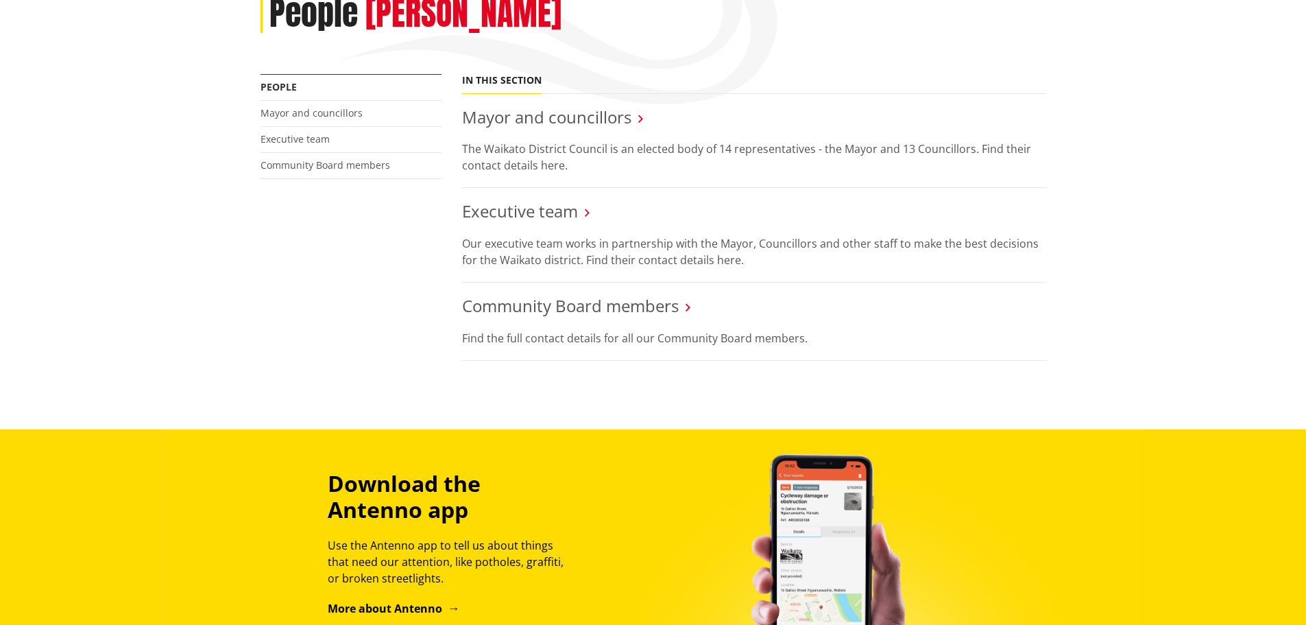
scroll to position [69, 0]
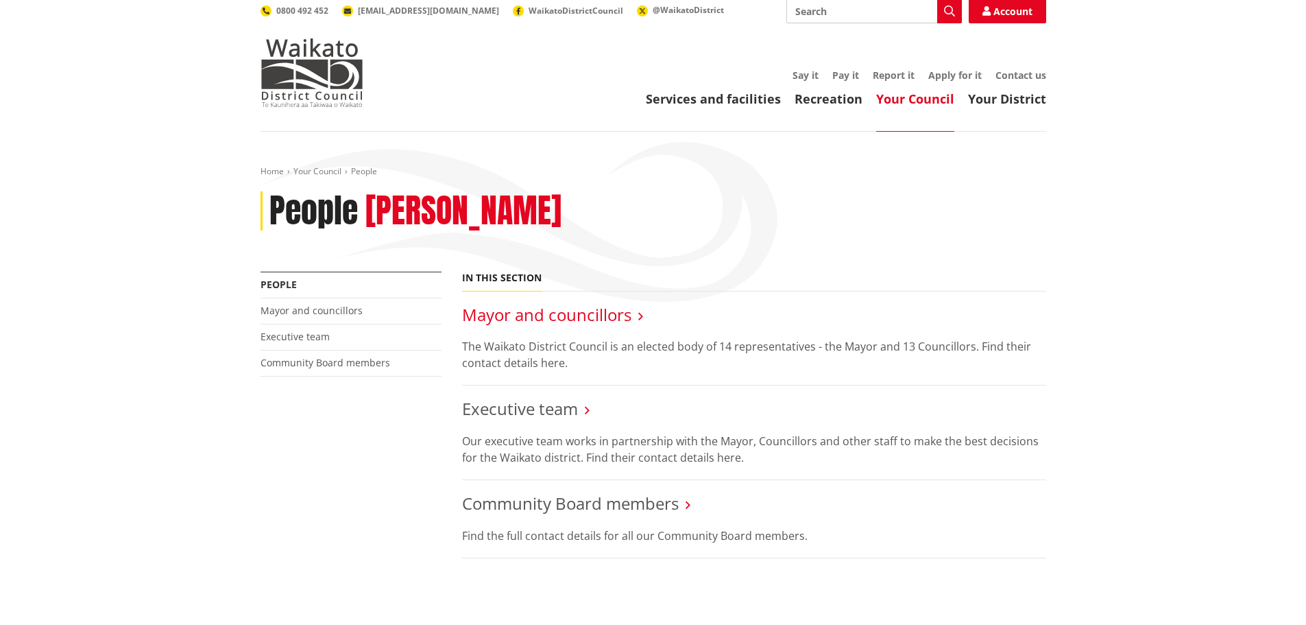
click at [537, 303] on link "Mayor and councillors" at bounding box center [546, 314] width 169 height 23
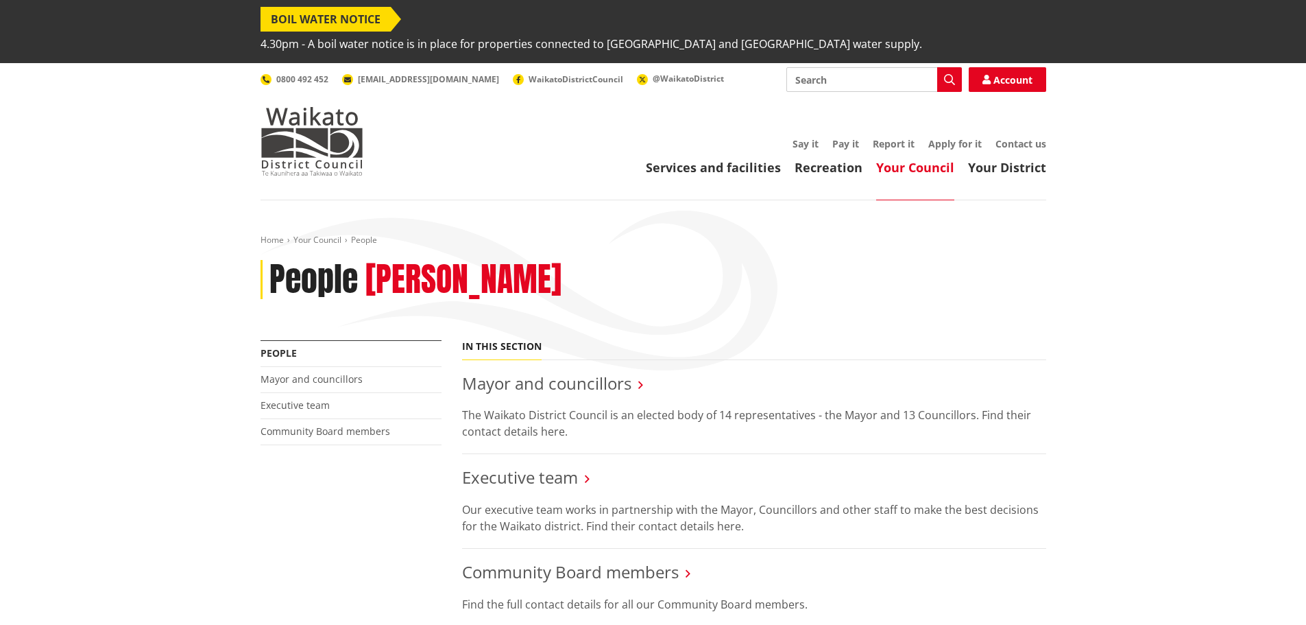
scroll to position [69, 0]
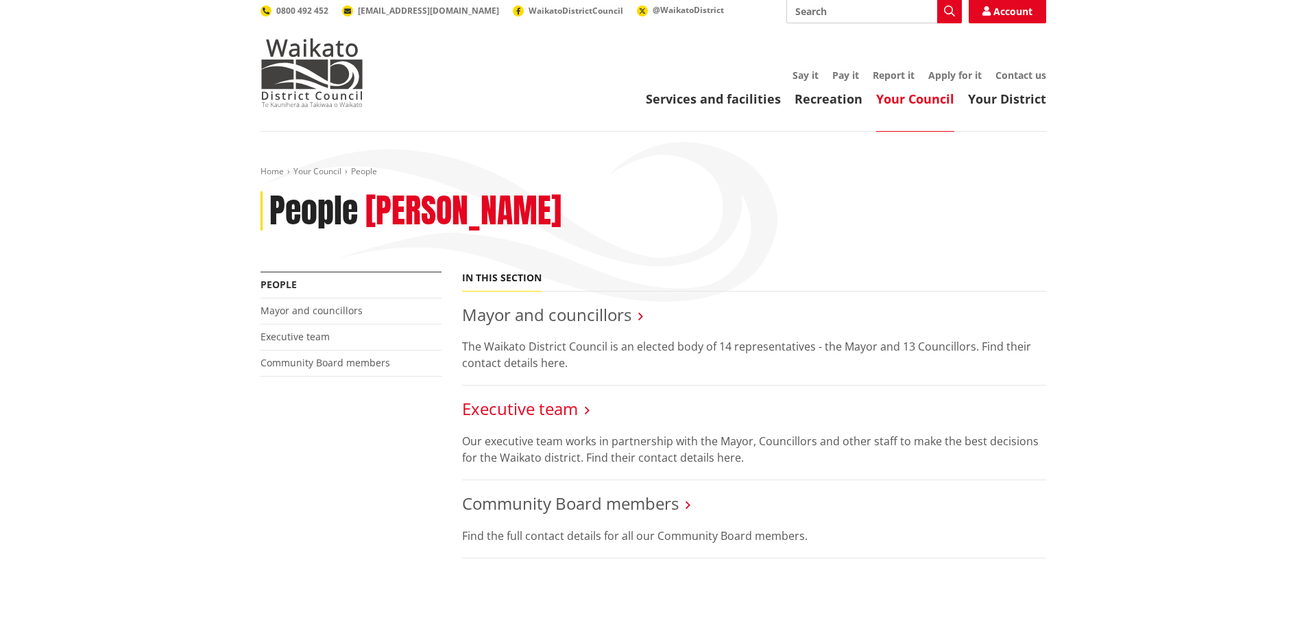
click at [518, 397] on link "Executive team" at bounding box center [520, 408] width 116 height 23
drag, startPoint x: 154, startPoint y: 343, endPoint x: 163, endPoint y: 331, distance: 14.7
click at [154, 343] on div "Home Your Council People People [PERSON_NAME] More from this section People May…" at bounding box center [653, 379] width 1306 height 495
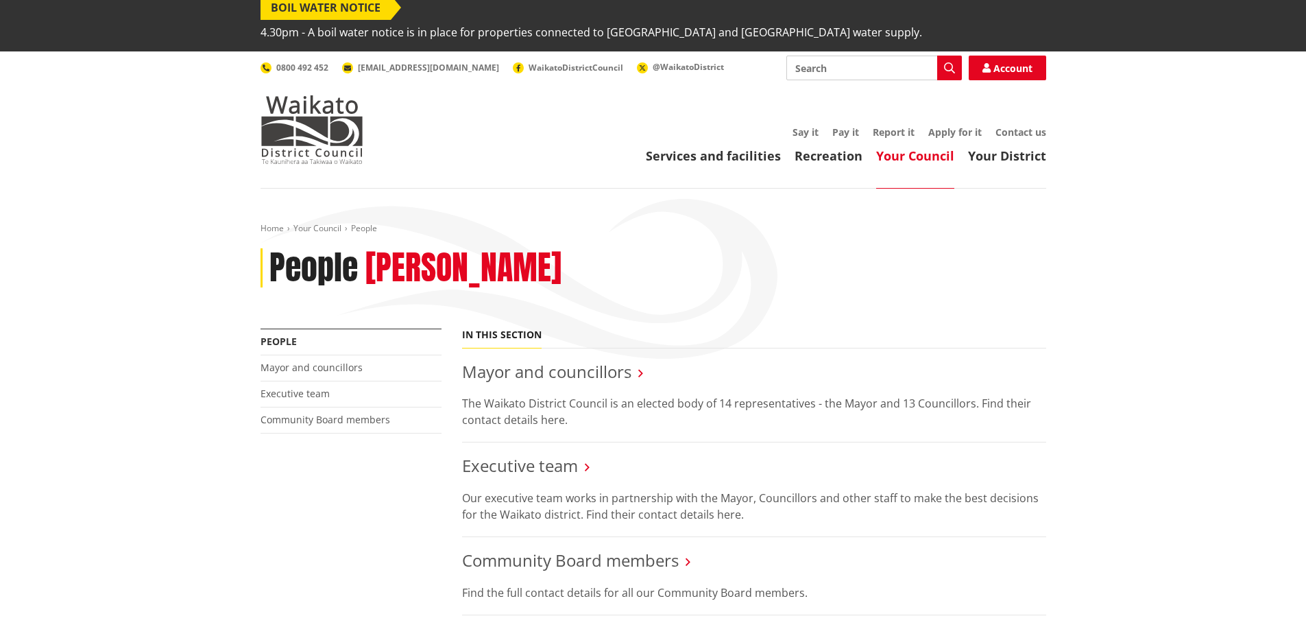
scroll to position [0, 0]
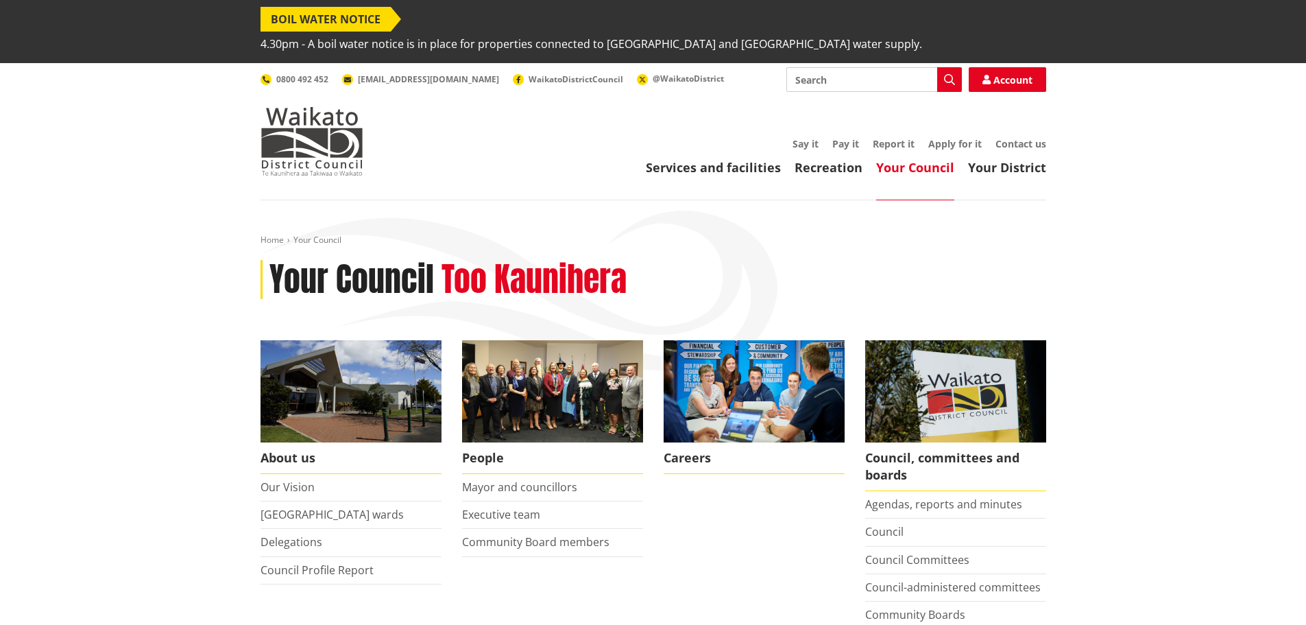
scroll to position [137, 0]
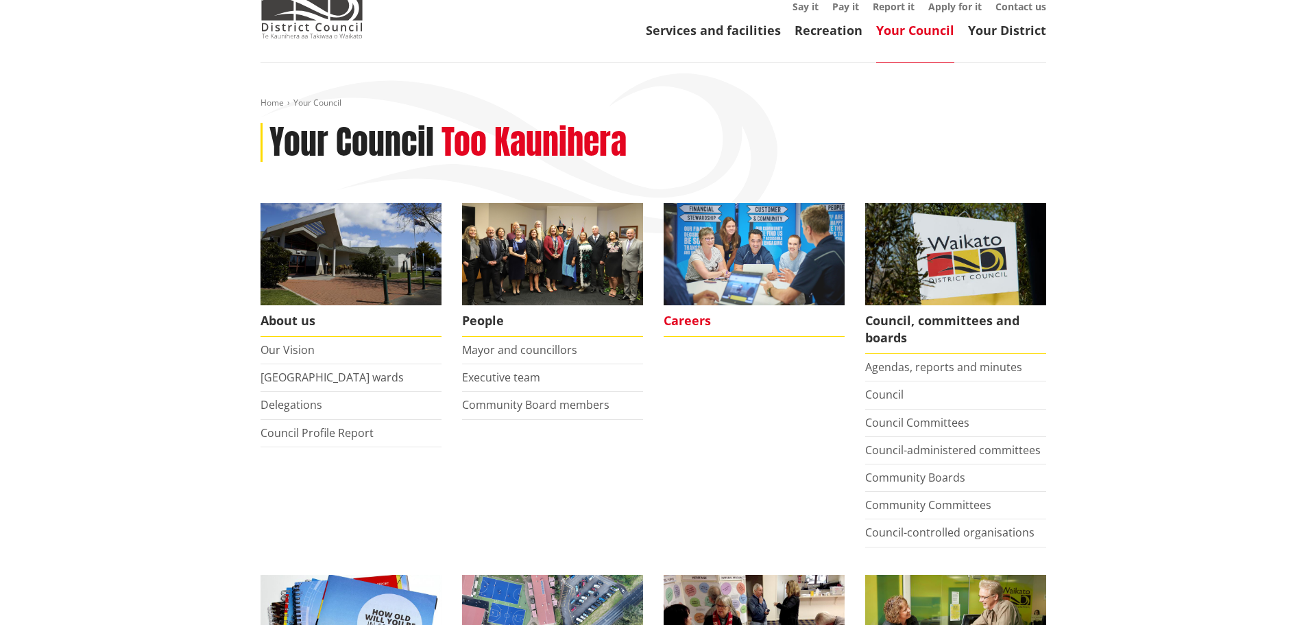
click at [714, 241] on img at bounding box center [754, 254] width 181 height 102
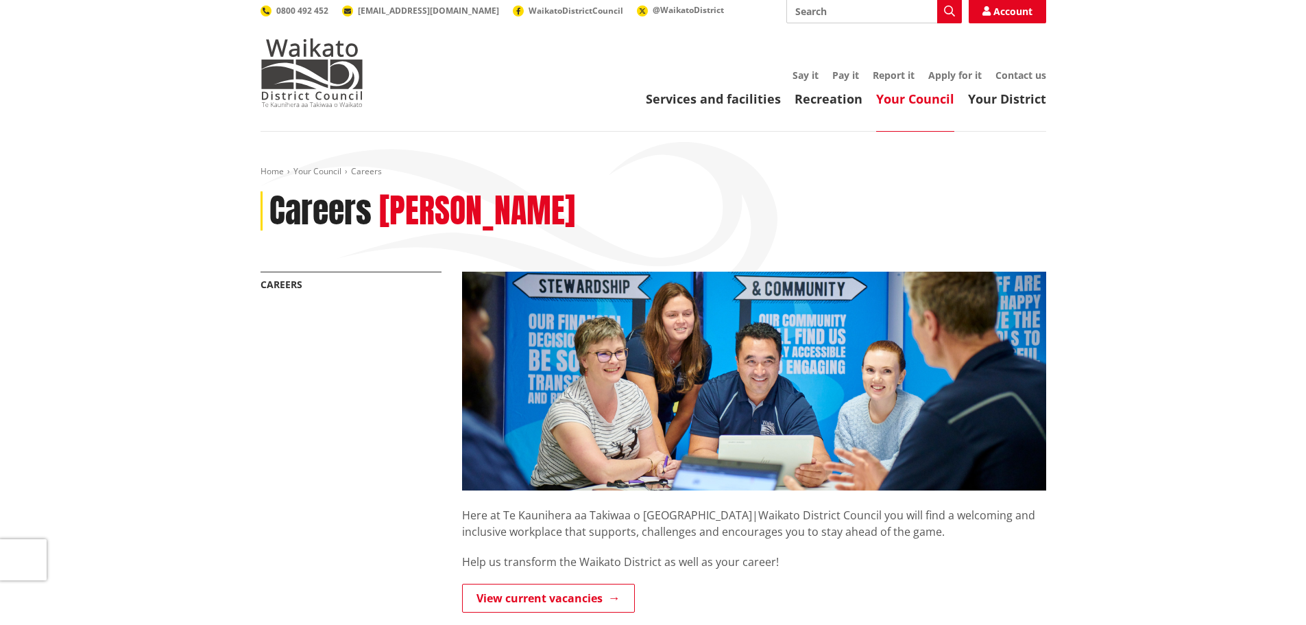
scroll to position [274, 0]
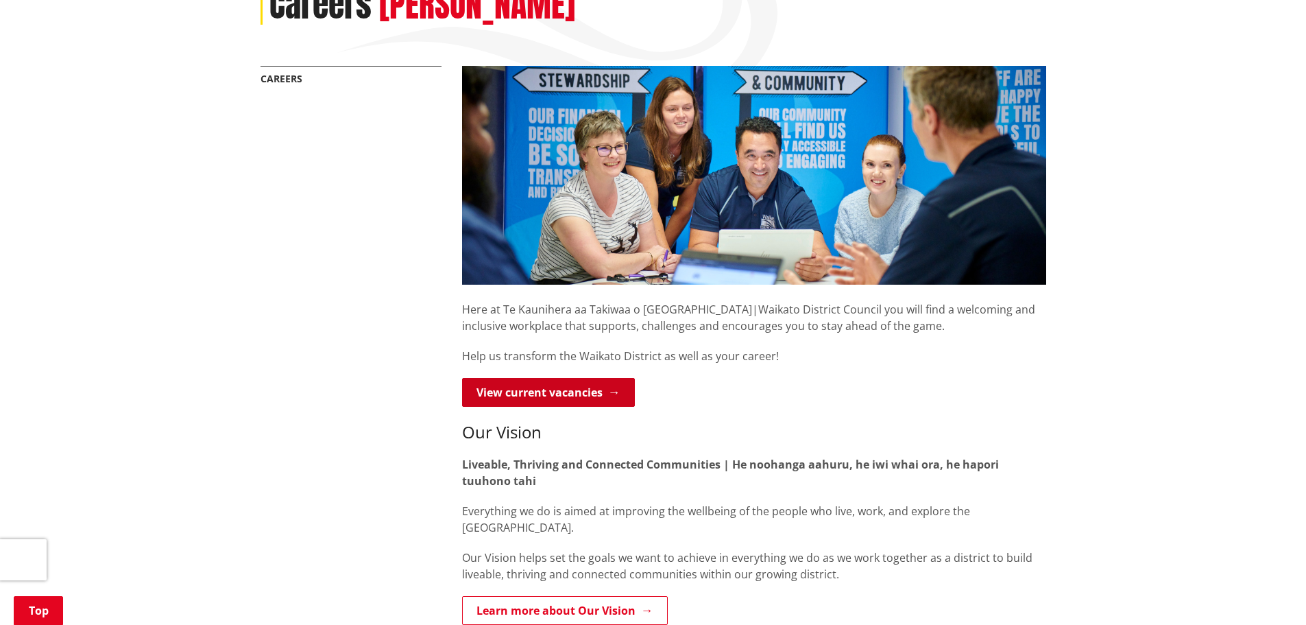
click at [560, 378] on link "View current vacancies" at bounding box center [548, 392] width 173 height 29
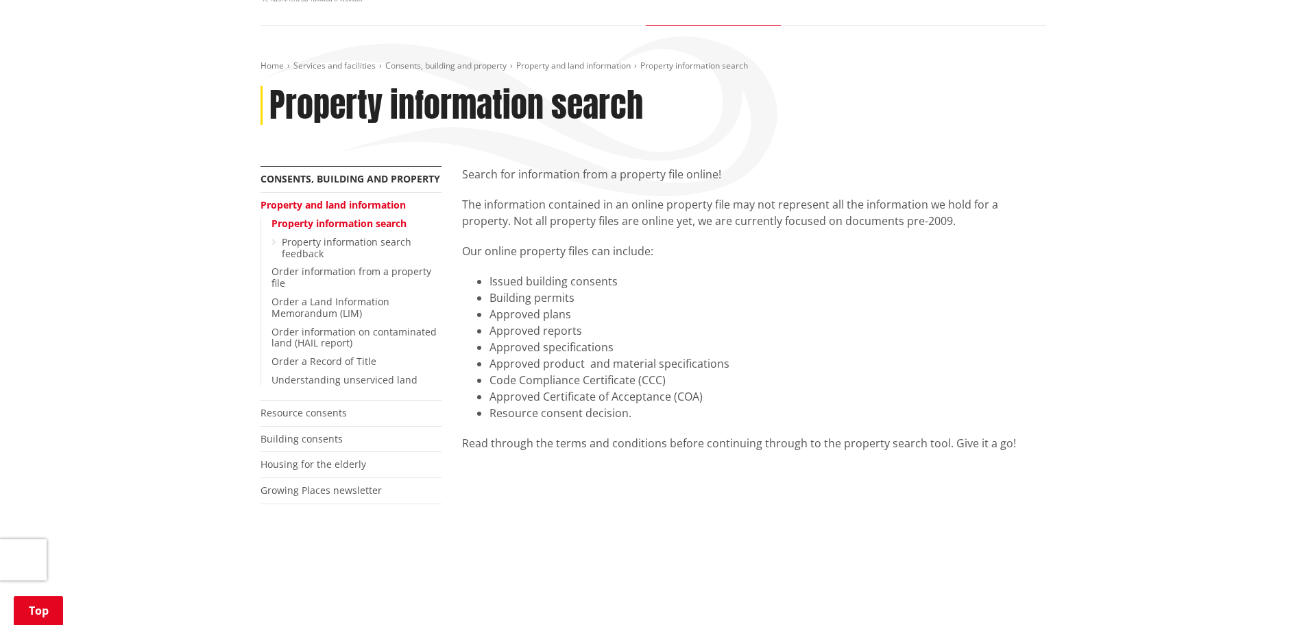
scroll to position [206, 0]
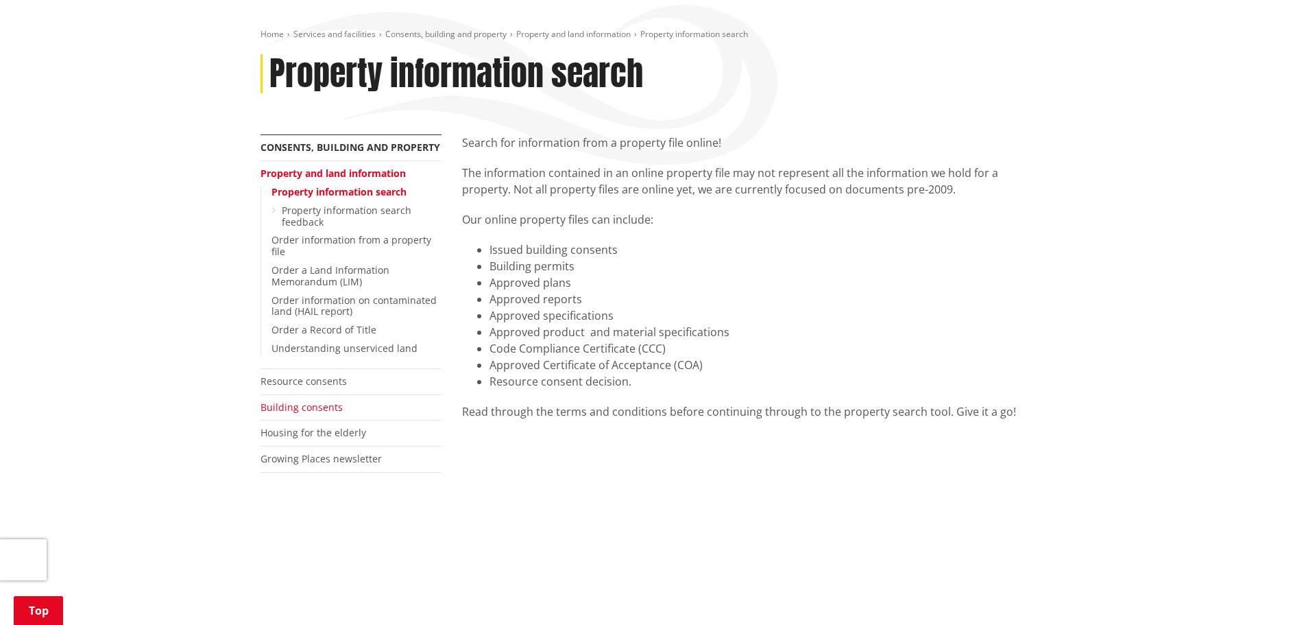
click at [289, 400] on link "Building consents" at bounding box center [302, 406] width 82 height 13
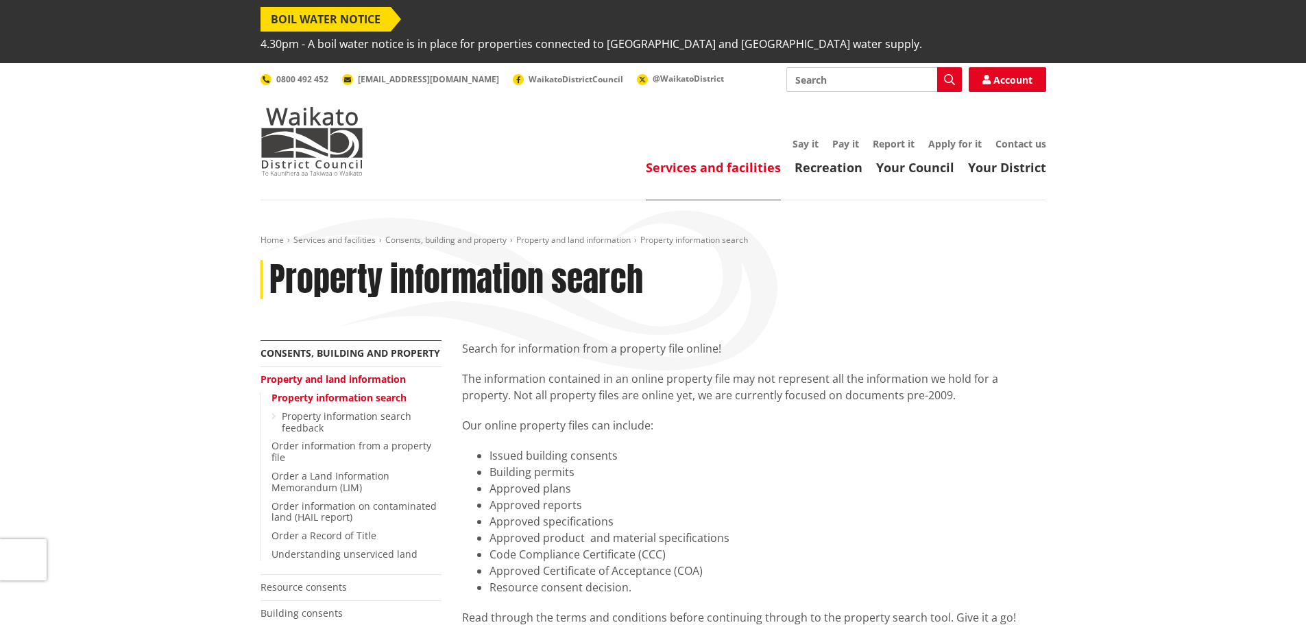
scroll to position [206, 0]
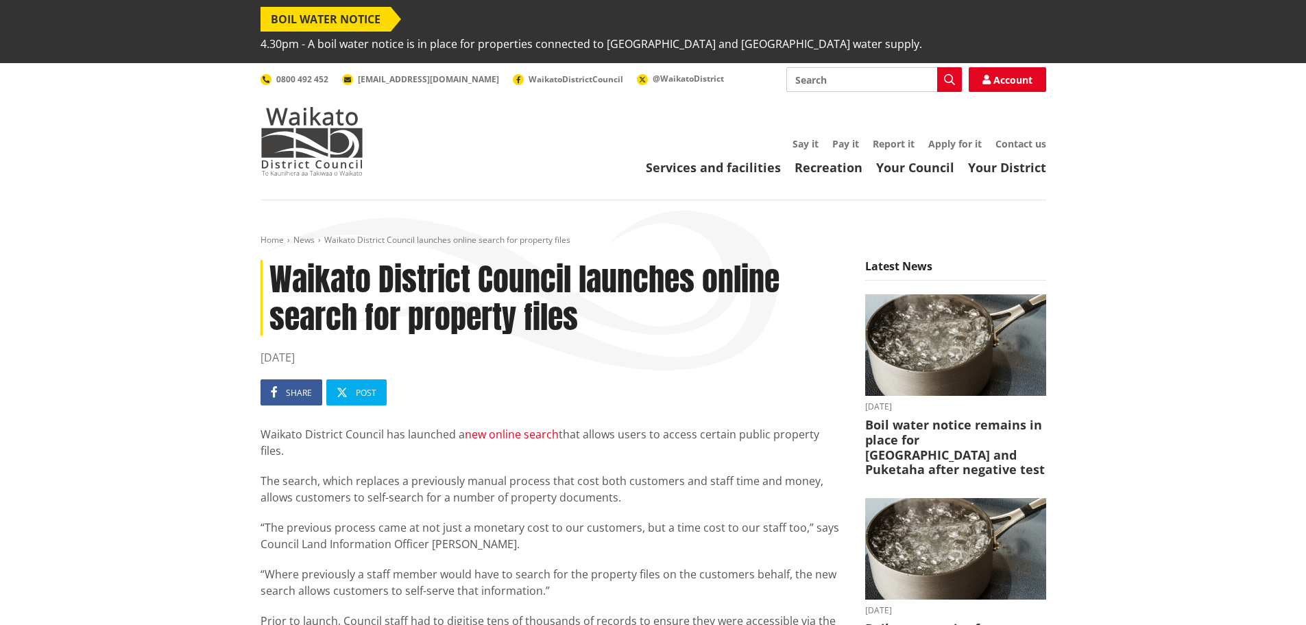
click at [535, 427] on link "new online search" at bounding box center [512, 434] width 94 height 15
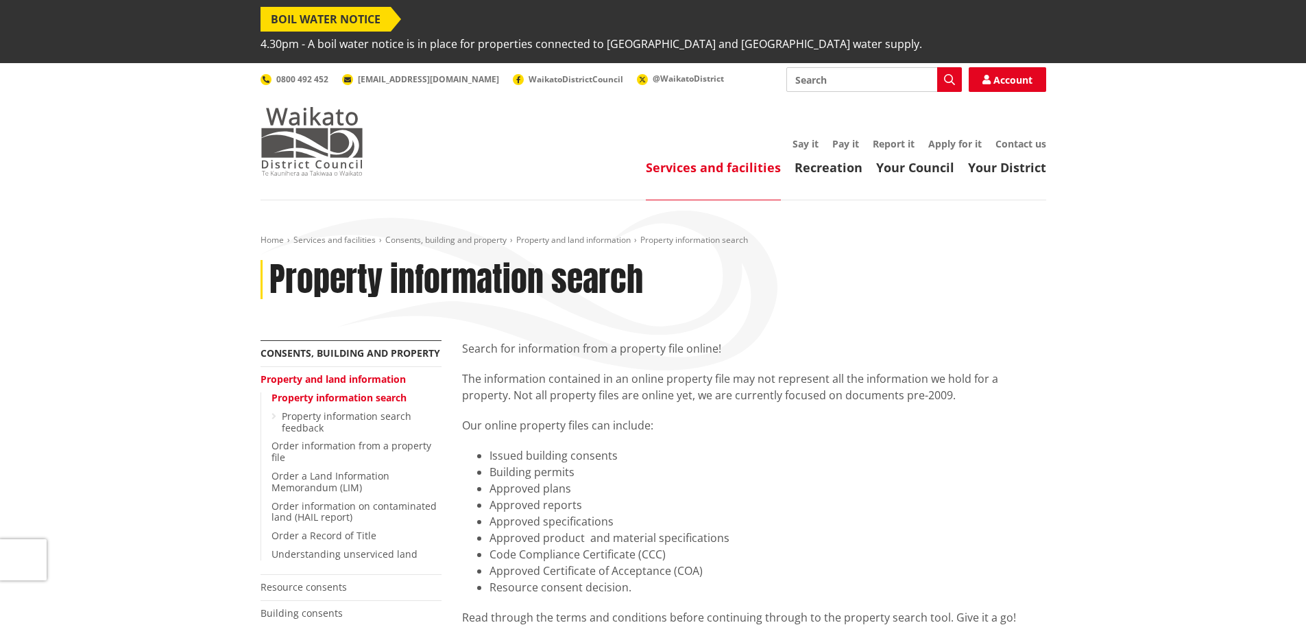
click at [339, 132] on img at bounding box center [312, 141] width 103 height 69
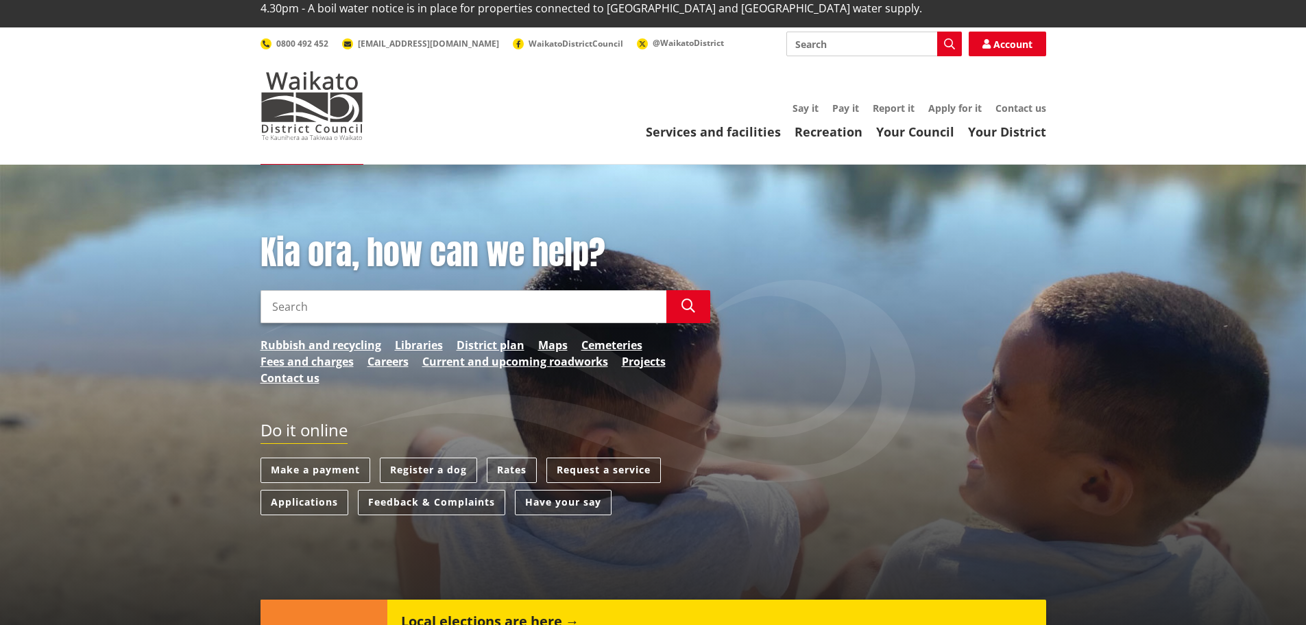
scroll to position [69, 0]
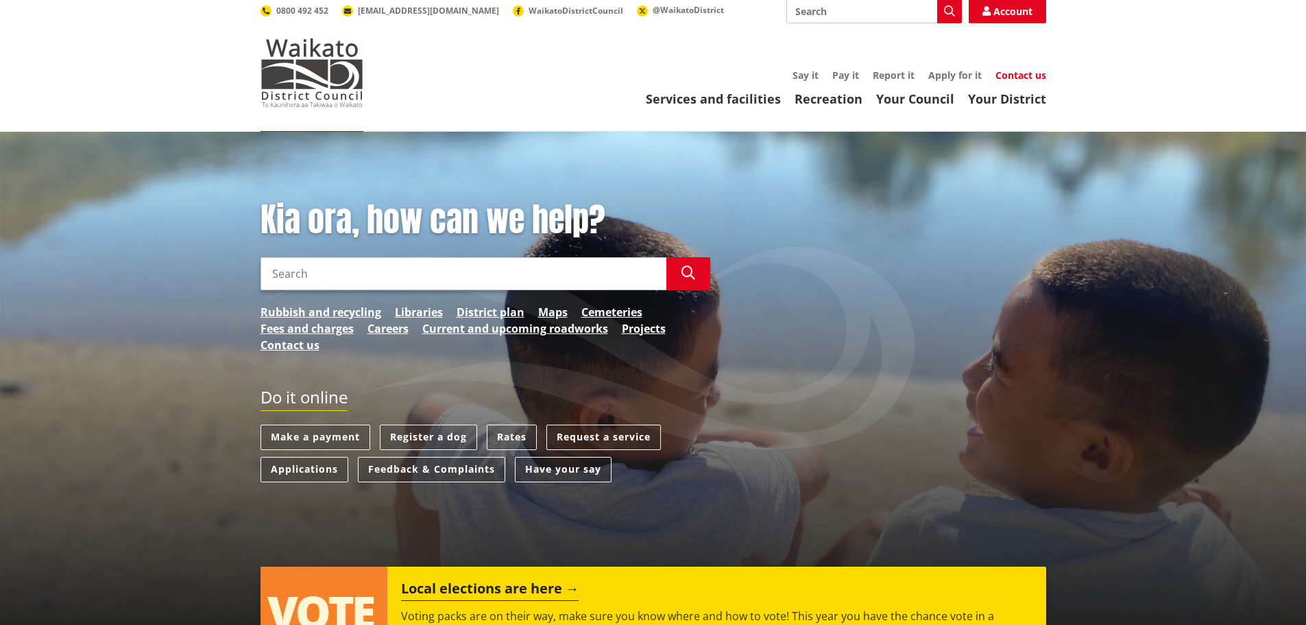
click at [1014, 69] on link "Contact us" at bounding box center [1021, 75] width 51 height 13
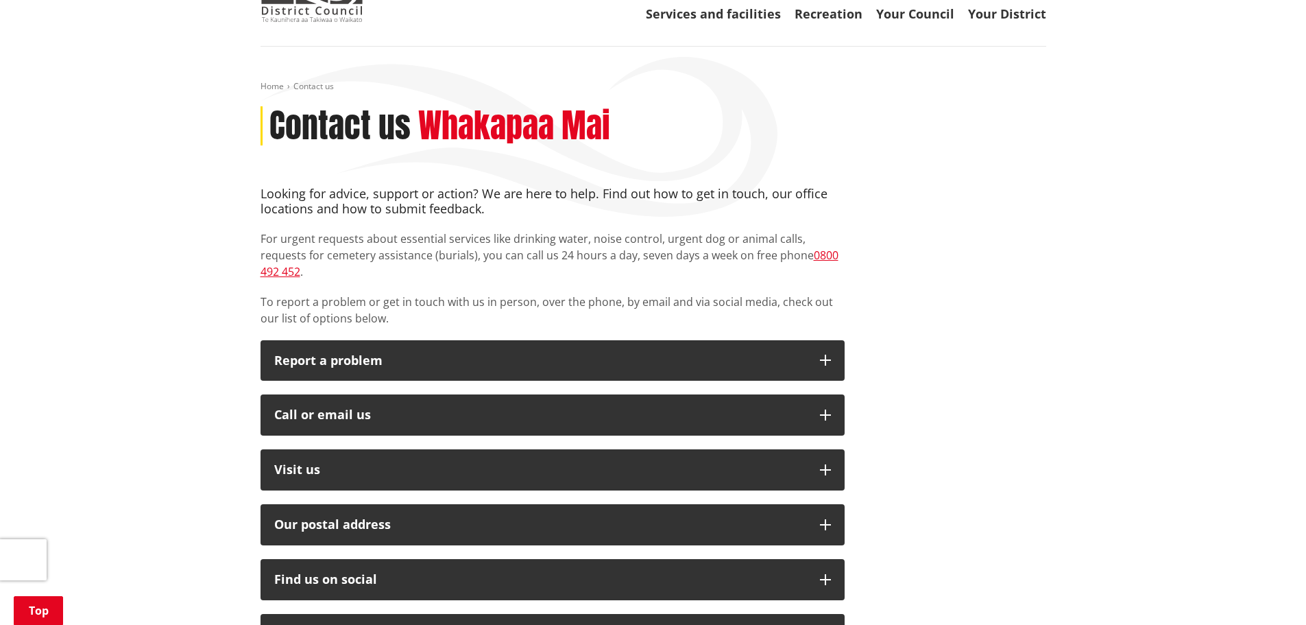
scroll to position [206, 0]
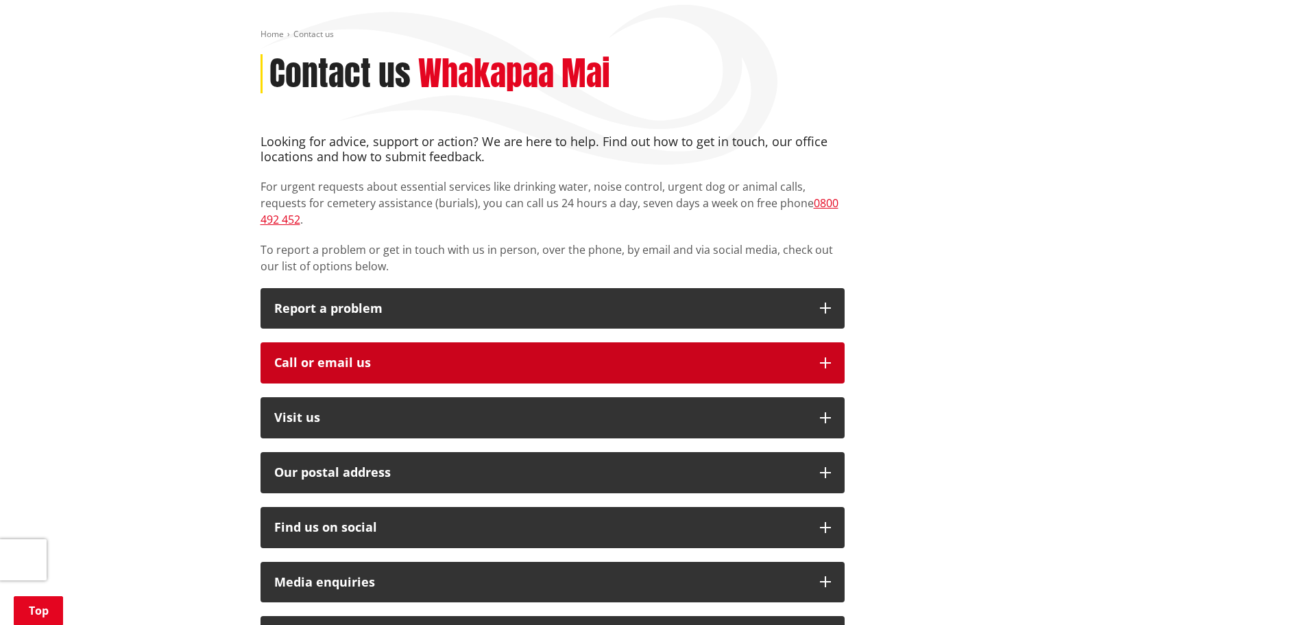
click at [345, 356] on div "Call or email us" at bounding box center [540, 363] width 532 height 14
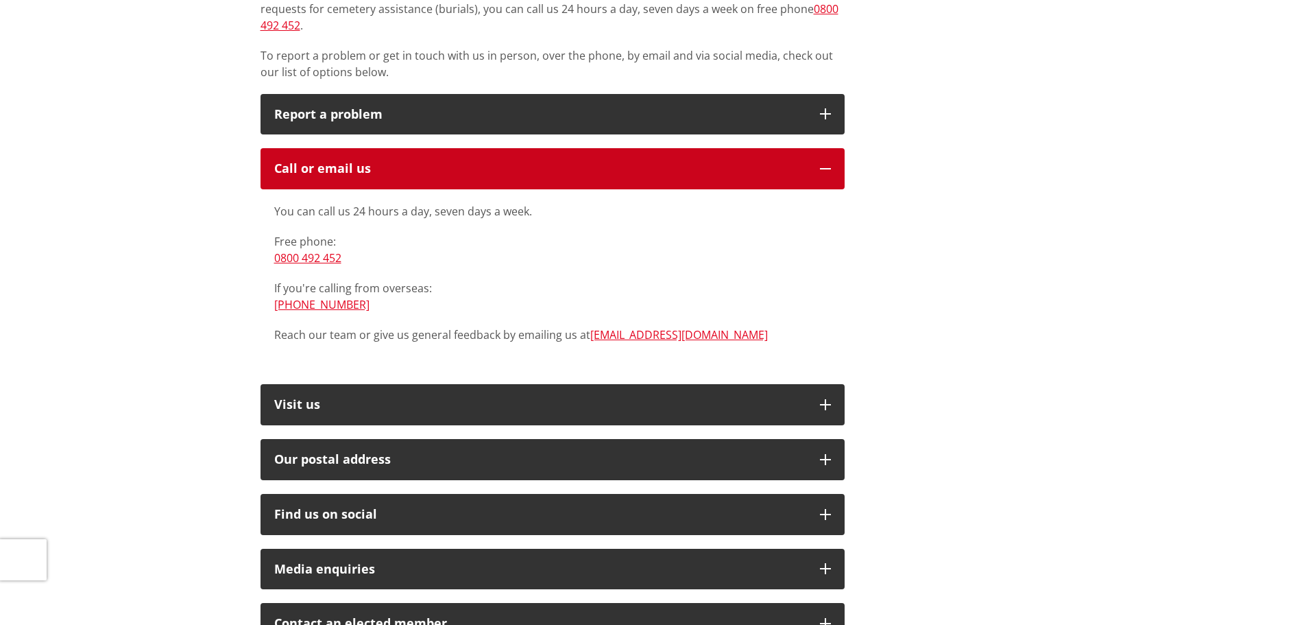
scroll to position [0, 0]
